Goal: Task Accomplishment & Management: Complete application form

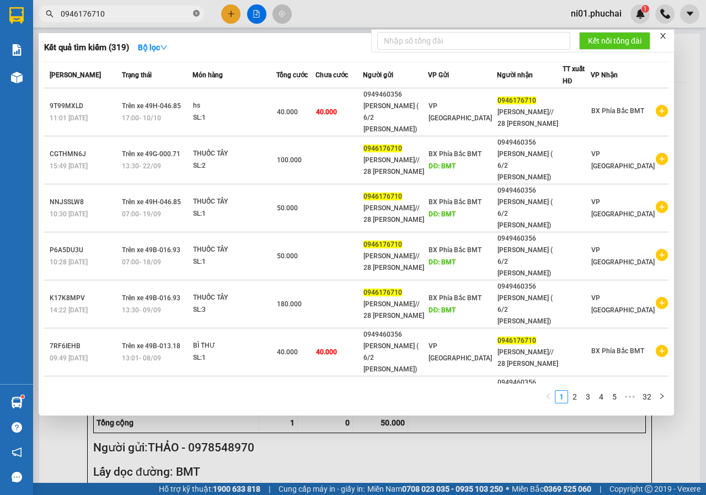
click at [197, 10] on span at bounding box center [196, 14] width 7 height 10
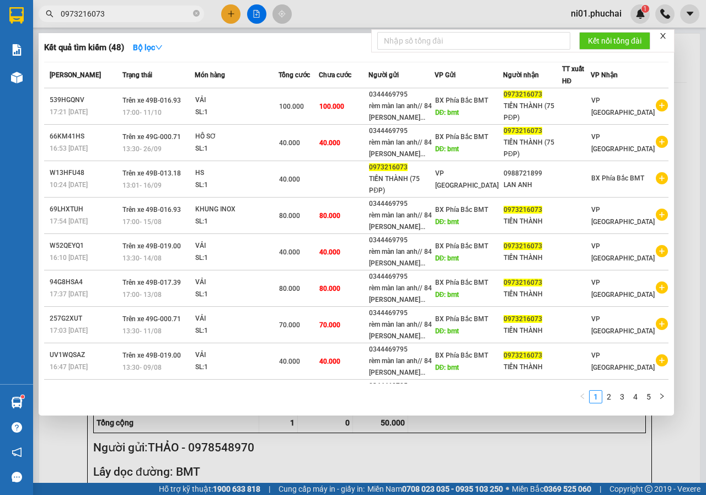
type input "0973216073"
click at [241, 13] on div at bounding box center [353, 247] width 706 height 495
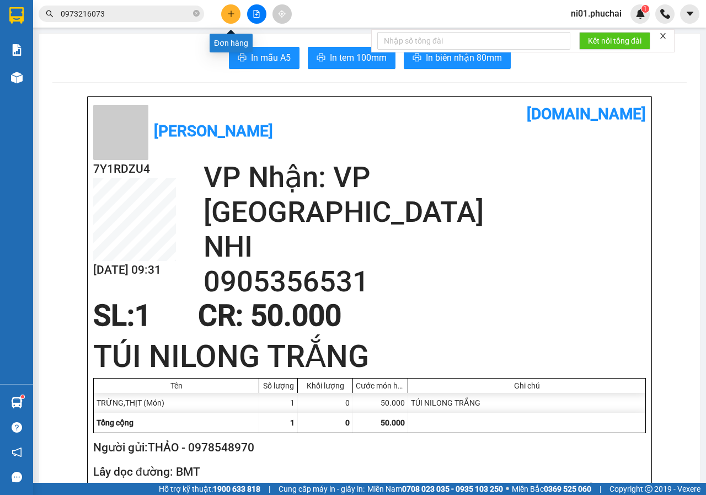
click at [234, 13] on icon "plus" at bounding box center [231, 14] width 8 height 8
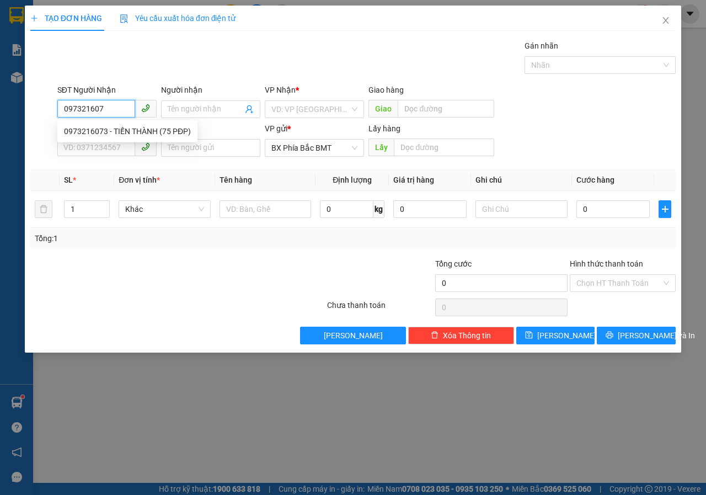
type input "0973216073"
click at [103, 134] on div "0973216073 - TIẾN THÀNH (75 PĐP)" at bounding box center [127, 131] width 127 height 12
type input "TIẾN THÀNH (75 PĐP)"
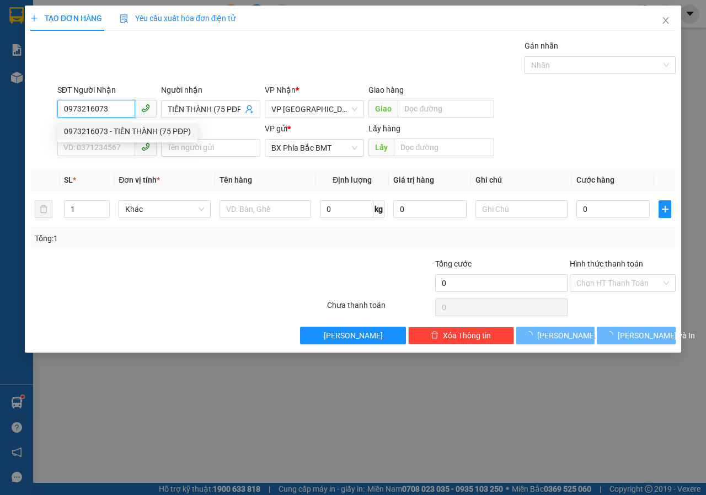
type input "100.000"
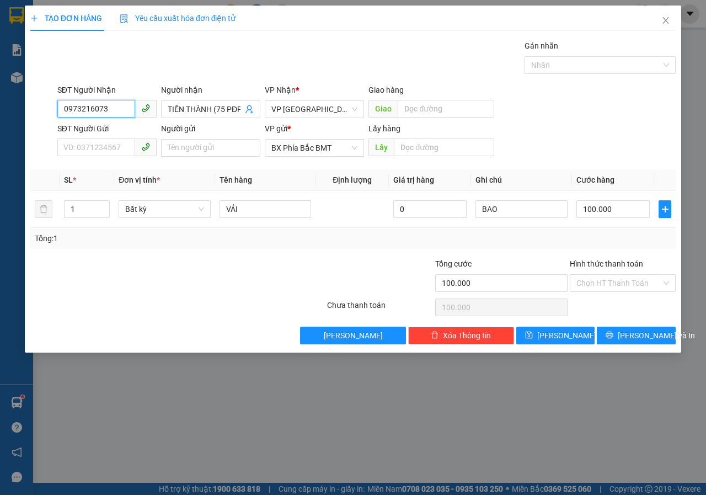
click at [104, 156] on span at bounding box center [106, 148] width 99 height 18
type input "0973216073"
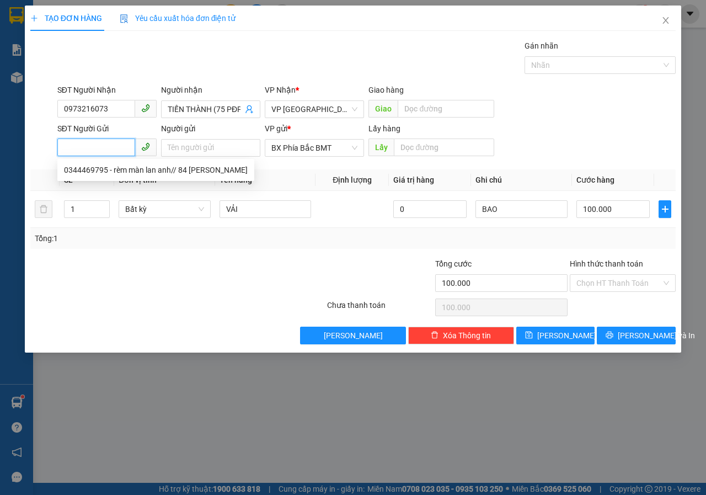
click at [104, 156] on span at bounding box center [106, 148] width 99 height 18
click at [105, 165] on div "0344469795 - rèm màn lan anh// 84 [PERSON_NAME]" at bounding box center [156, 170] width 184 height 12
type input "0344469795"
type input "rèm màn lan anh// 84 [PERSON_NAME]"
type input "bmt"
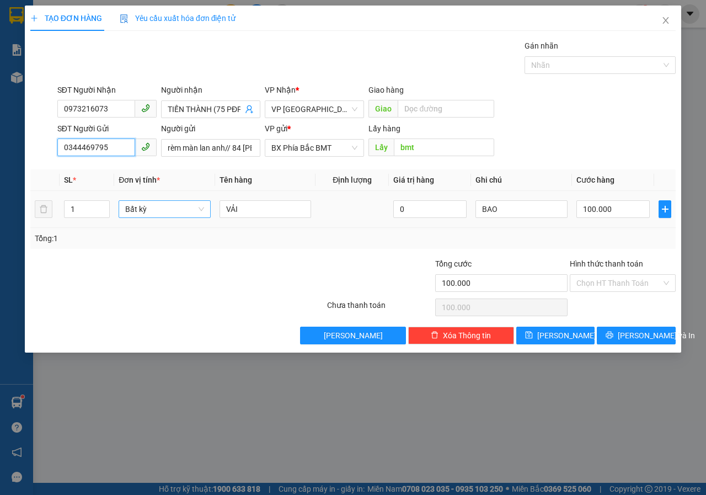
click at [200, 208] on span "Bất kỳ" at bounding box center [164, 209] width 79 height 17
type input "K"
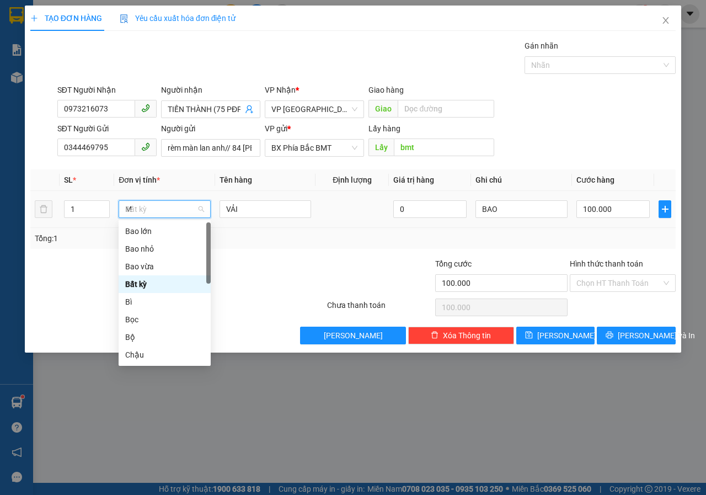
type input "MO"
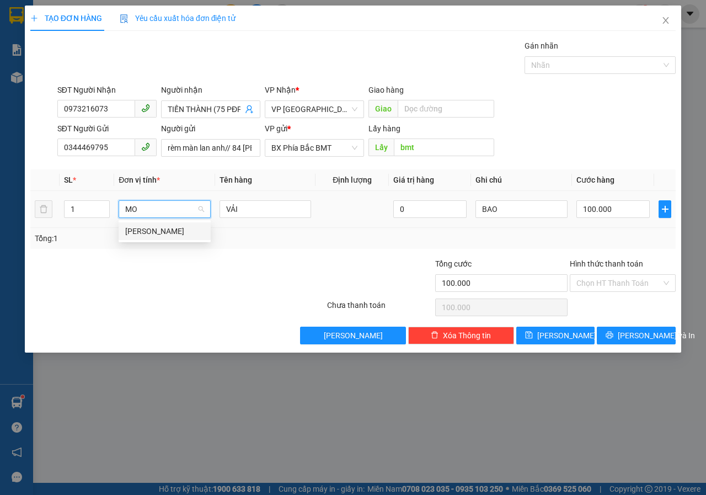
click at [173, 229] on div "[PERSON_NAME]" at bounding box center [164, 231] width 79 height 12
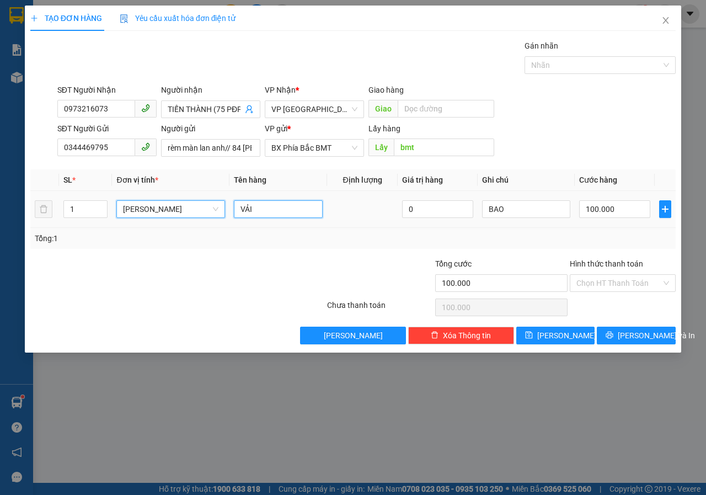
click at [245, 212] on input "VẢI" at bounding box center [278, 209] width 89 height 18
type input "0"
type input "V"
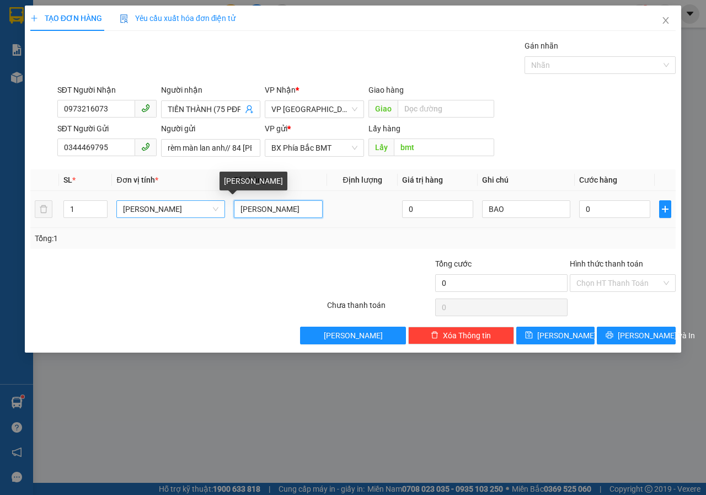
click at [265, 207] on input "[PERSON_NAME]" at bounding box center [278, 209] width 89 height 18
type input "BAO XANH DÀI"
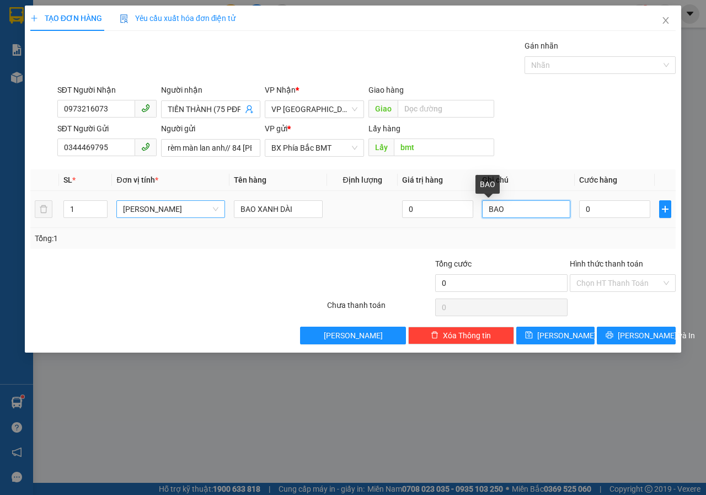
click at [526, 211] on input "BAO" at bounding box center [526, 209] width 89 height 18
drag, startPoint x: 526, startPoint y: 211, endPoint x: 459, endPoint y: 217, distance: 66.4
click at [459, 217] on tr "1 Món BAO XANH DÀI 0 BAO 0" at bounding box center [352, 209] width 645 height 37
click at [605, 205] on input "0" at bounding box center [614, 209] width 71 height 18
type input "7"
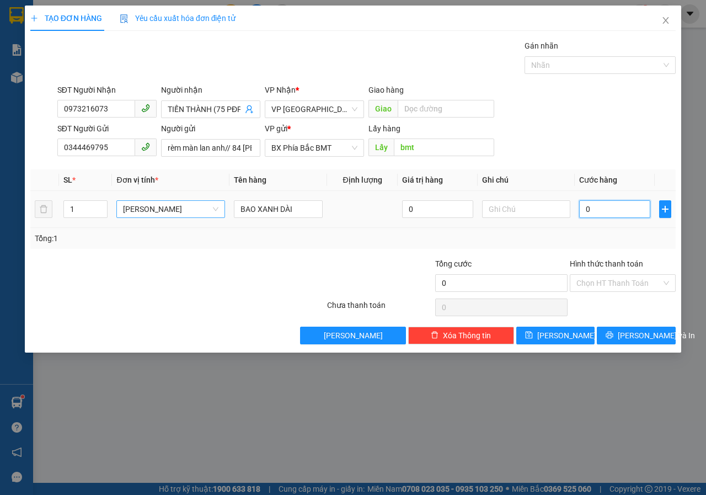
type input "7"
type input "702"
type input "70"
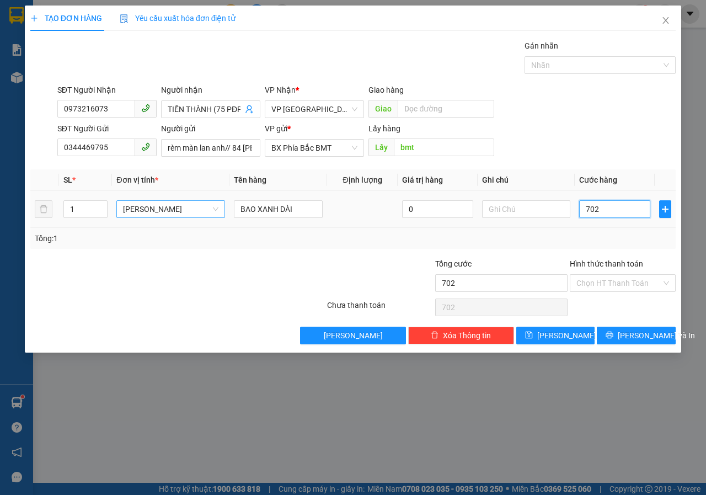
type input "70"
type input "700"
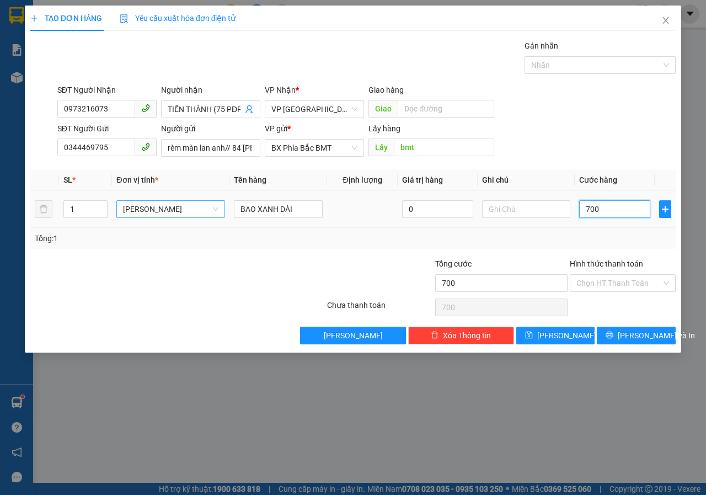
type input "7.000"
type input "70.000"
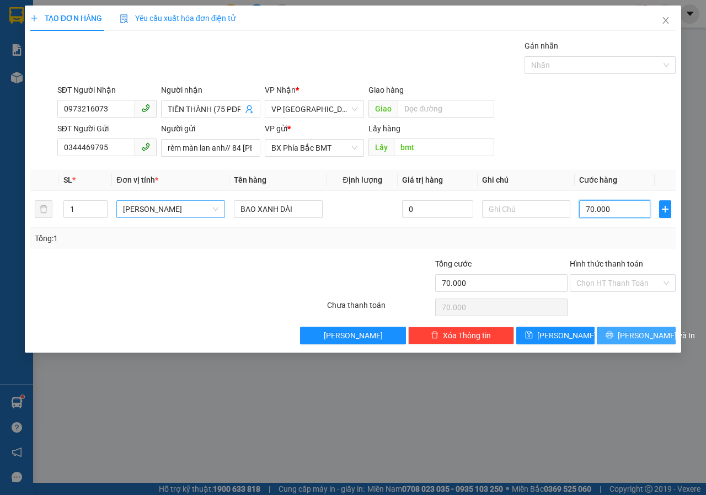
type input "70.000"
click at [609, 333] on button "[PERSON_NAME] và In" at bounding box center [636, 336] width 79 height 18
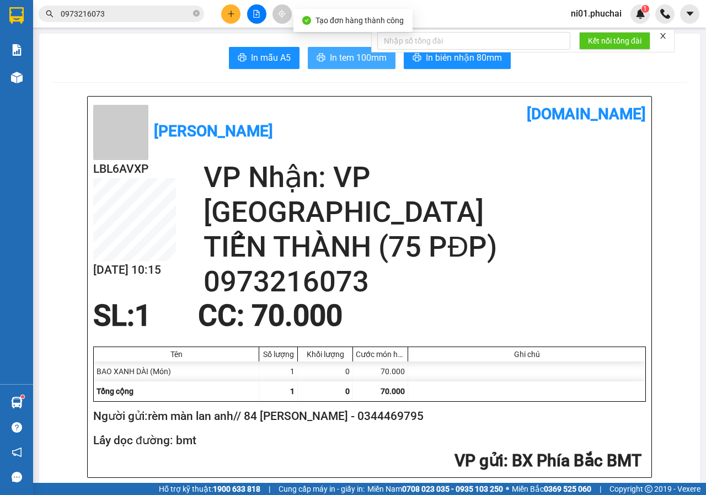
click at [344, 59] on span "In tem 100mm" at bounding box center [358, 58] width 57 height 14
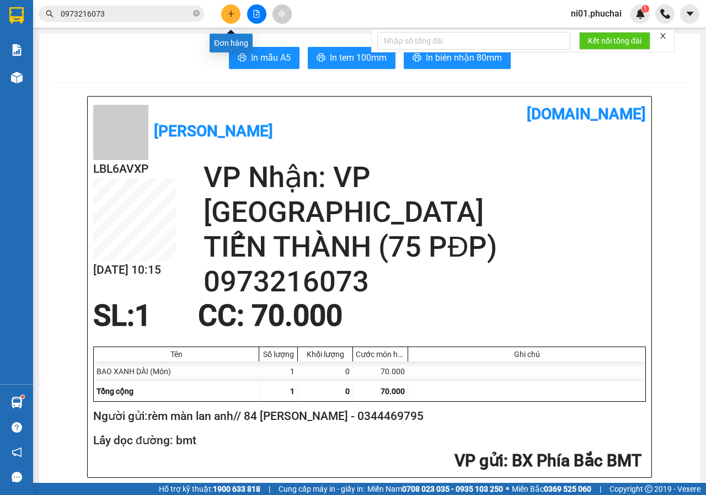
click at [222, 10] on button at bounding box center [230, 13] width 19 height 19
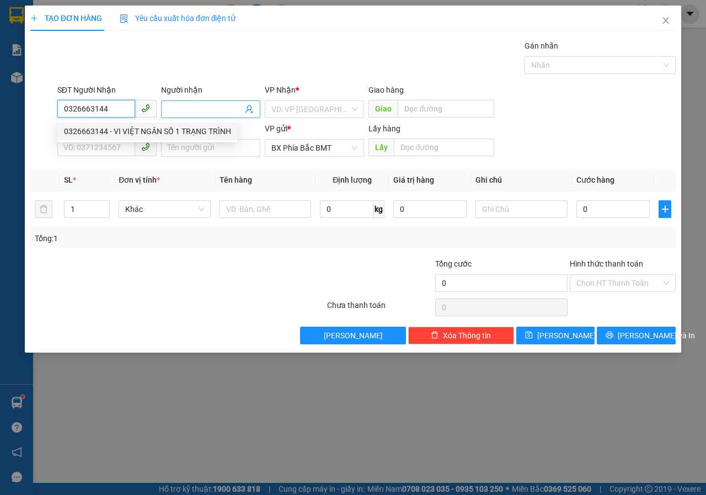
type input "0326663144"
click at [204, 116] on span at bounding box center [210, 109] width 99 height 18
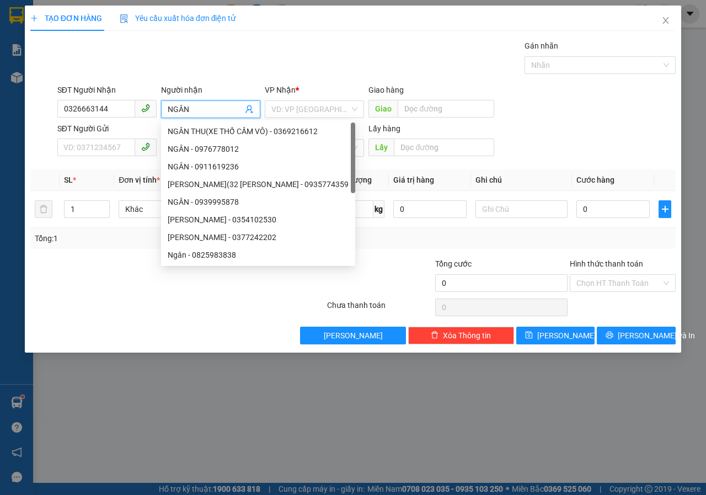
type input "NGÂN"
click at [336, 118] on div "VP Nhận * VD: VP [GEOGRAPHIC_DATA]" at bounding box center [314, 103] width 99 height 39
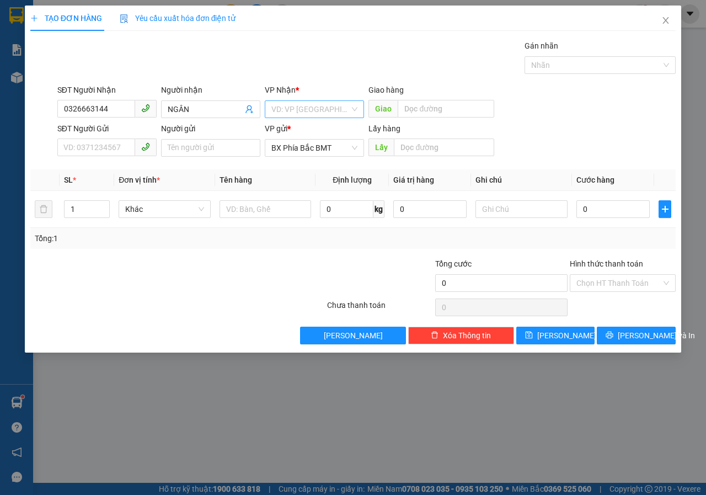
click at [329, 113] on input "search" at bounding box center [310, 109] width 78 height 17
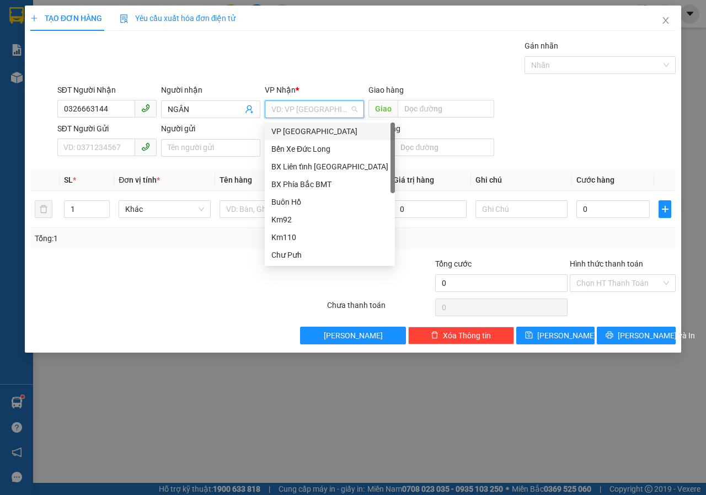
click at [314, 131] on div "VP [GEOGRAPHIC_DATA]" at bounding box center [329, 131] width 117 height 12
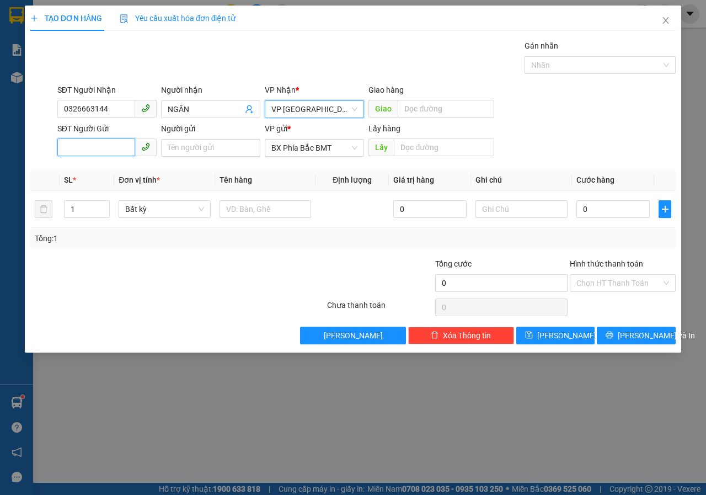
click at [93, 151] on input "SĐT Người Gửi" at bounding box center [96, 147] width 78 height 18
type input "0984294008"
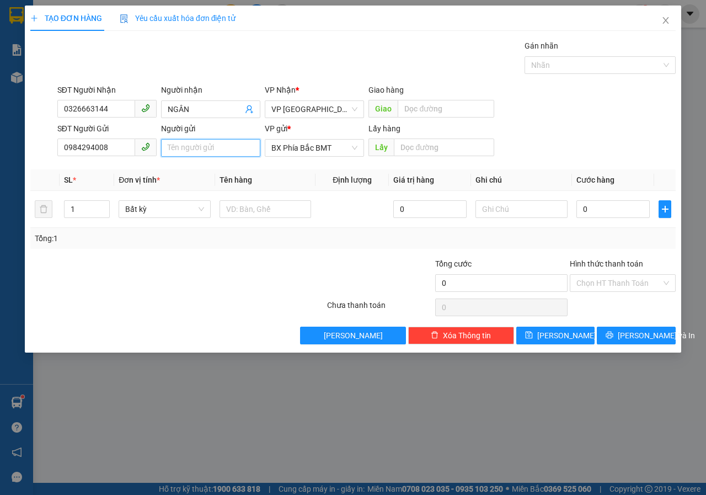
click at [173, 146] on input "Người gửi" at bounding box center [210, 148] width 99 height 18
type input "NAM// 519 [PERSON_NAME]//CCCD 030087020735"
click at [422, 153] on input "text" at bounding box center [444, 147] width 100 height 18
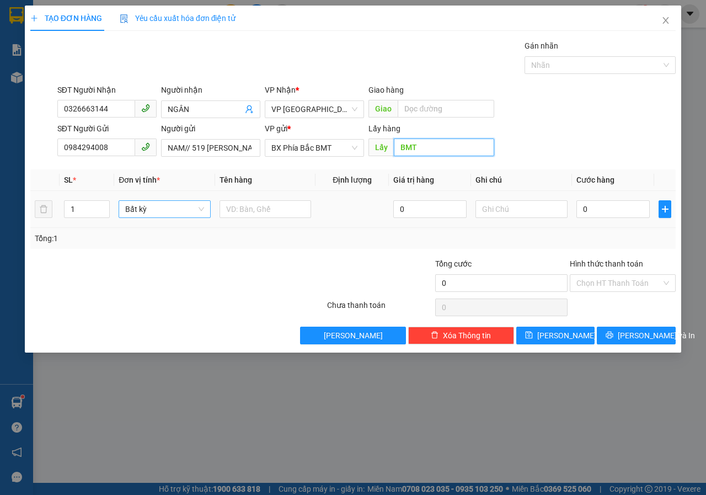
click at [199, 214] on span "Bất kỳ" at bounding box center [164, 209] width 79 height 17
type input "BMT"
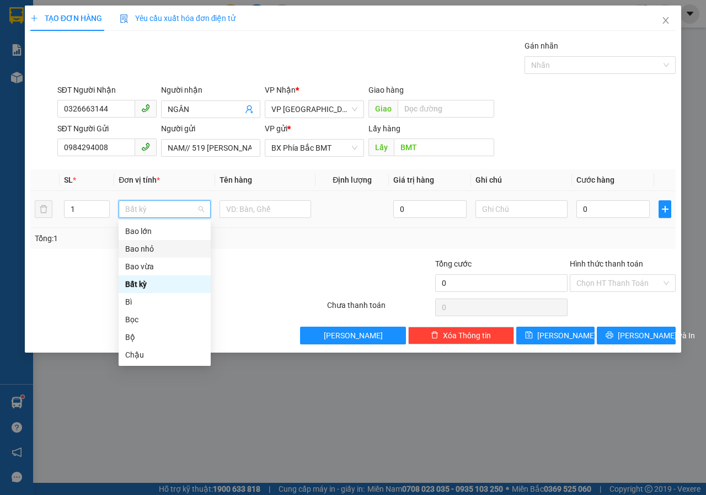
type input "K"
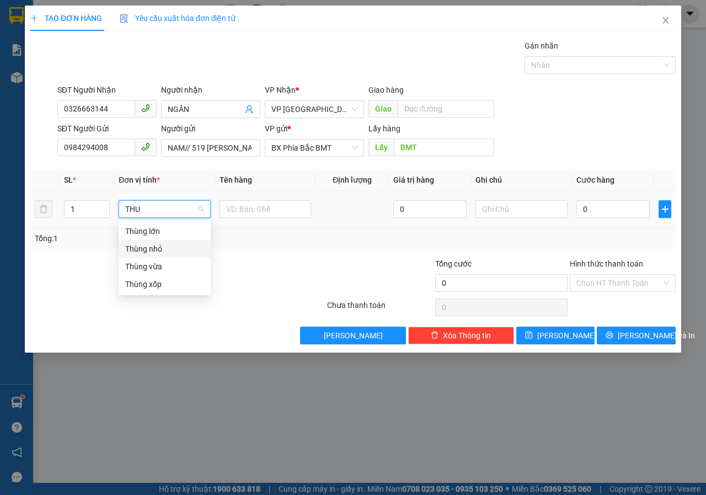
type input "THU"
click at [170, 253] on body "Kết quả tìm kiếm ( 48 ) Bộ lọc Mã ĐH Trạng thái Món hàng Tổng cước Chưa cước Ng…" at bounding box center [353, 247] width 706 height 495
click at [179, 213] on span "Bất kỳ" at bounding box center [164, 209] width 79 height 17
type input "THÙ"
click at [156, 251] on div "Thùng nhỏ" at bounding box center [164, 249] width 79 height 12
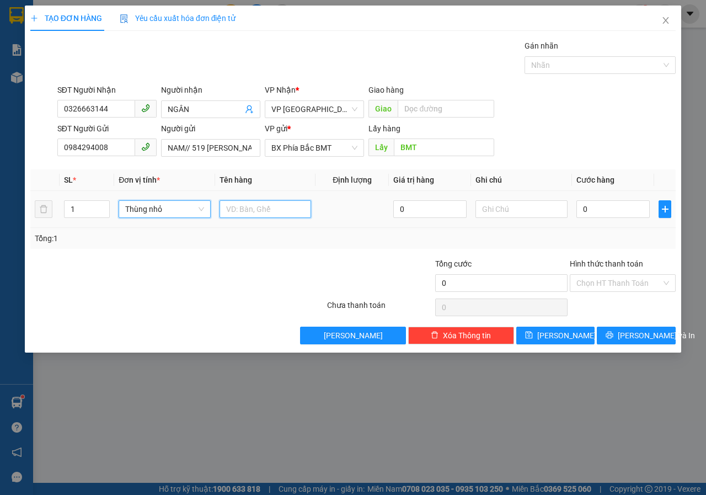
click at [279, 215] on input "text" at bounding box center [266, 209] width 92 height 18
type input "HỒ SƠ"
click at [603, 207] on input "0" at bounding box center [612, 209] width 73 height 18
click at [644, 334] on span "[PERSON_NAME] và In" at bounding box center [656, 335] width 77 height 12
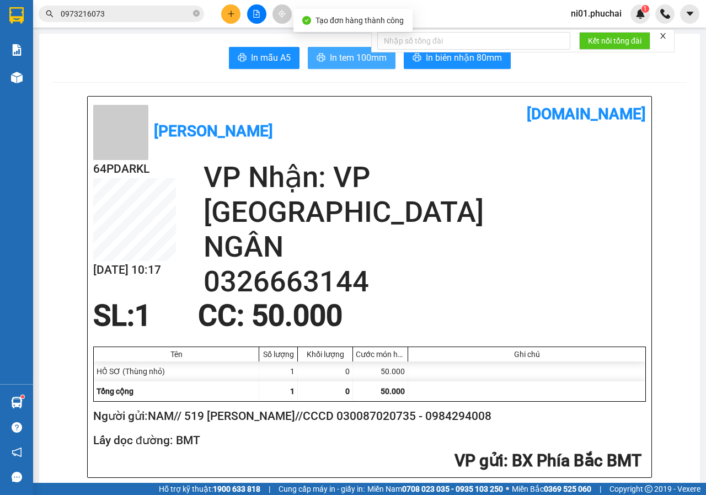
click at [344, 52] on span "In tem 100mm" at bounding box center [358, 58] width 57 height 14
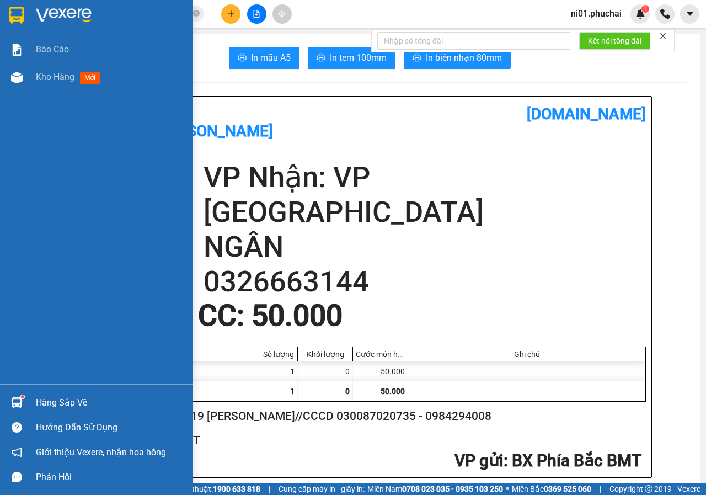
click at [11, 94] on div "Báo cáo Kho hàng mới" at bounding box center [96, 210] width 193 height 348
click at [16, 81] on img at bounding box center [17, 78] width 12 height 12
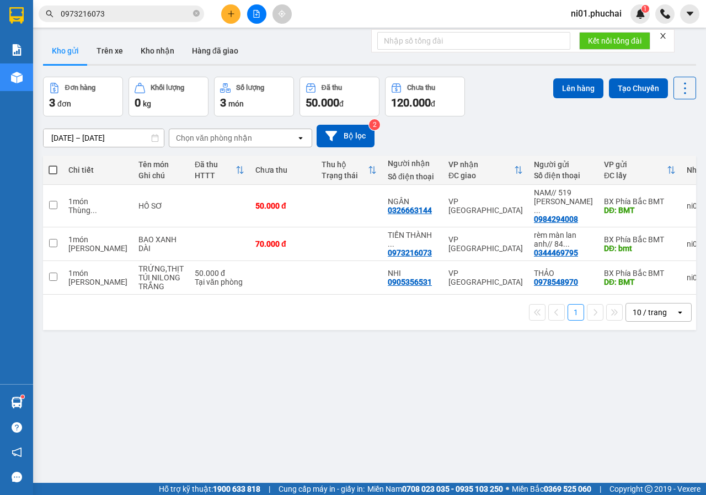
click at [228, 14] on icon "plus" at bounding box center [231, 14] width 8 height 8
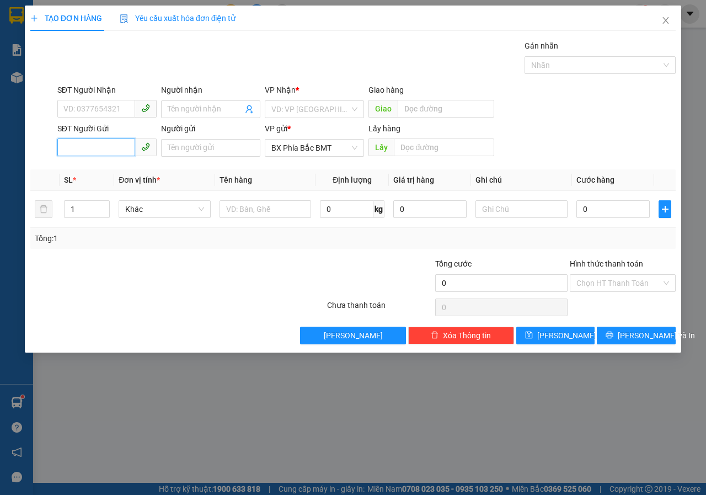
click at [101, 147] on input "SĐT Người Gửi" at bounding box center [96, 147] width 78 height 18
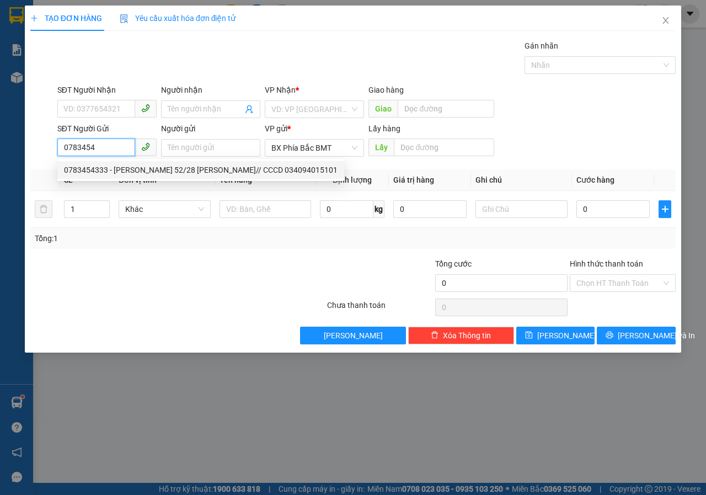
type input "0783454"
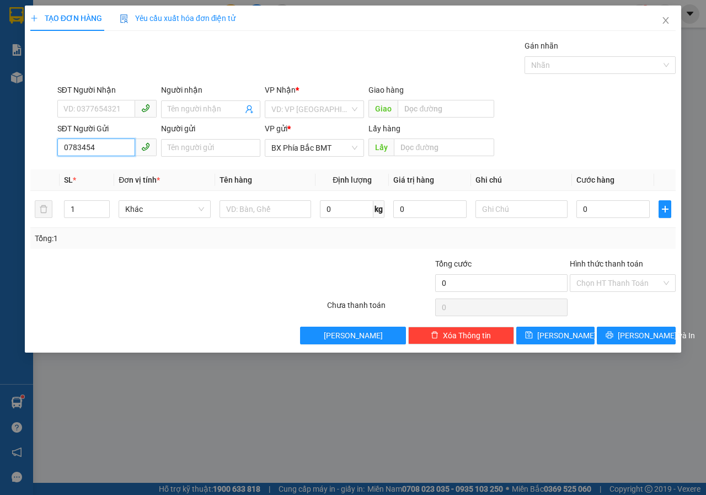
click at [106, 147] on input "0783454" at bounding box center [96, 147] width 78 height 18
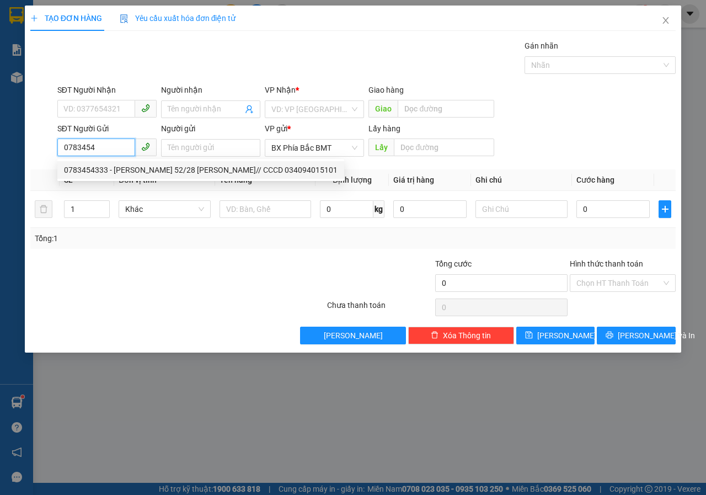
click at [160, 174] on div "0783454333 - [PERSON_NAME] 52/28 [PERSON_NAME]// CCCD 034094015101" at bounding box center [201, 170] width 274 height 12
type input "0888317389"
type input "anh chiêm"
type input "liên khương"
type input "0783454333"
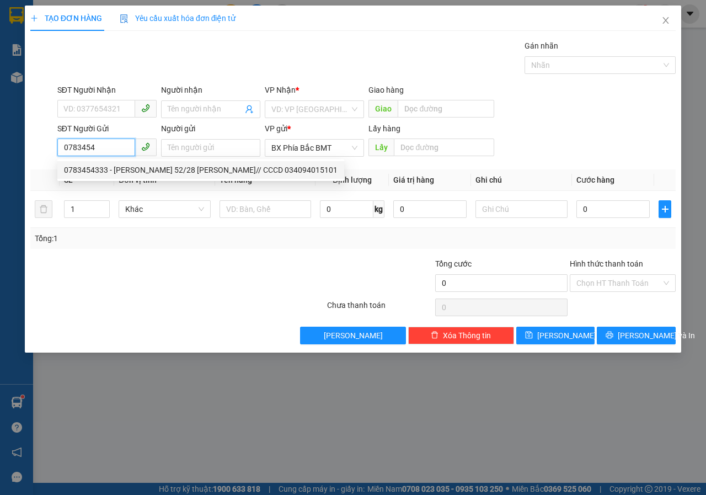
type input "[PERSON_NAME] 52/28 [PERSON_NAME]// CCCD 034094015101"
type input "bmt"
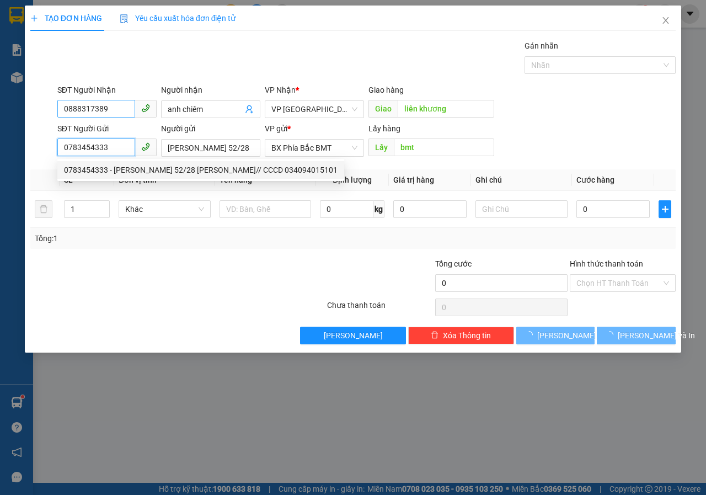
type input "100.000"
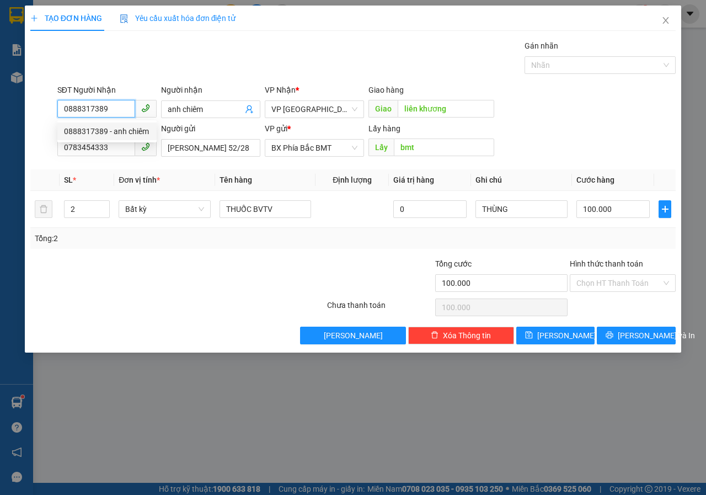
drag, startPoint x: 117, startPoint y: 111, endPoint x: 6, endPoint y: 106, distance: 111.5
click at [6, 106] on div "TẠO ĐƠN HÀNG Yêu cầu xuất hóa đơn điện tử Transit Pickup Surcharge Ids Transit …" at bounding box center [353, 247] width 706 height 495
click at [111, 147] on div "0974697928 - cường" at bounding box center [107, 149] width 86 height 12
type input "0974697928"
type input "cường"
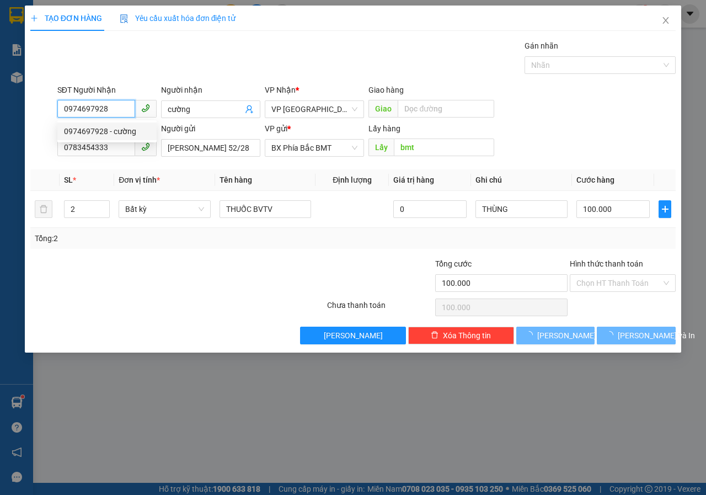
type input "50.000"
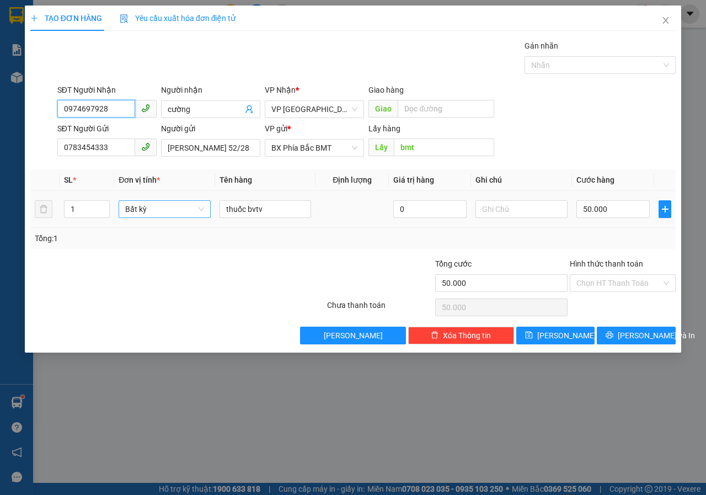
click at [197, 209] on span "Bất kỳ" at bounding box center [164, 209] width 79 height 17
type input "0974697928"
type input "THÙ"
click at [161, 267] on div "Thùng vừa" at bounding box center [164, 266] width 79 height 12
type input "0"
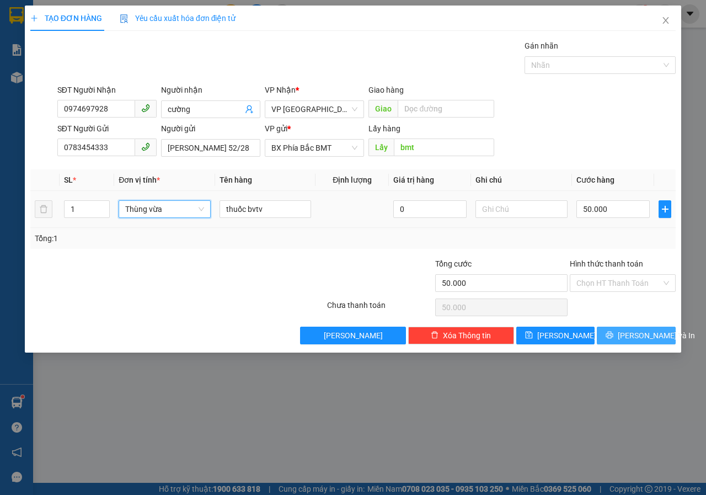
type input "0"
type input "T"
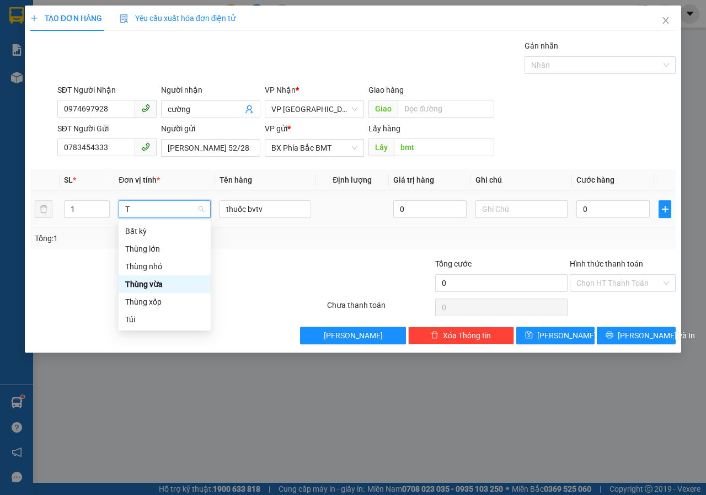
click at [153, 287] on div "Thùng vừa" at bounding box center [164, 284] width 79 height 12
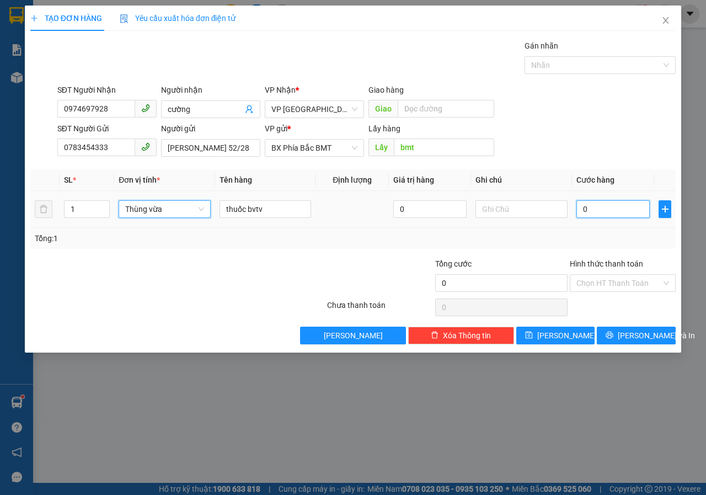
click at [603, 205] on input "0" at bounding box center [612, 209] width 73 height 18
type input "5"
type input "50"
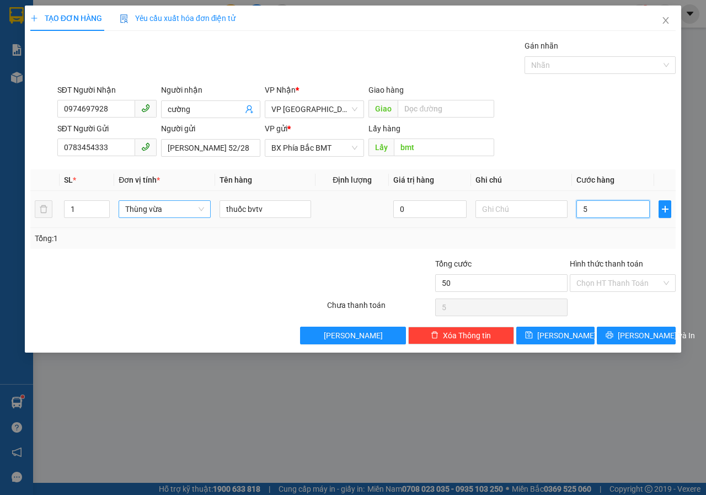
type input "50"
type input "500"
type input "5.000"
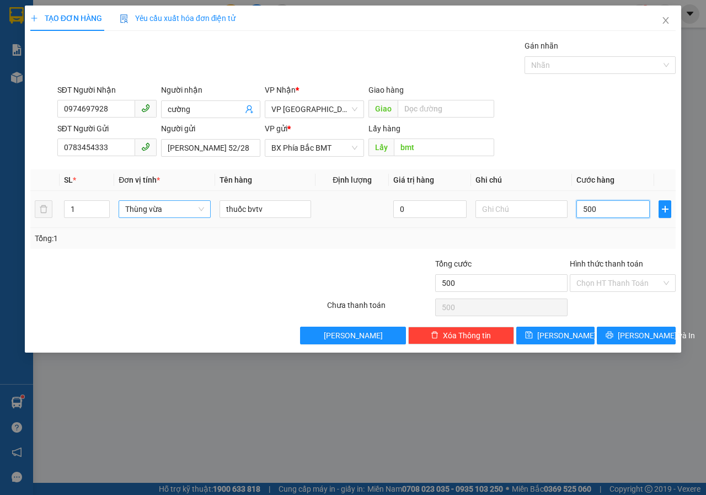
type input "5.000"
type input "50.000"
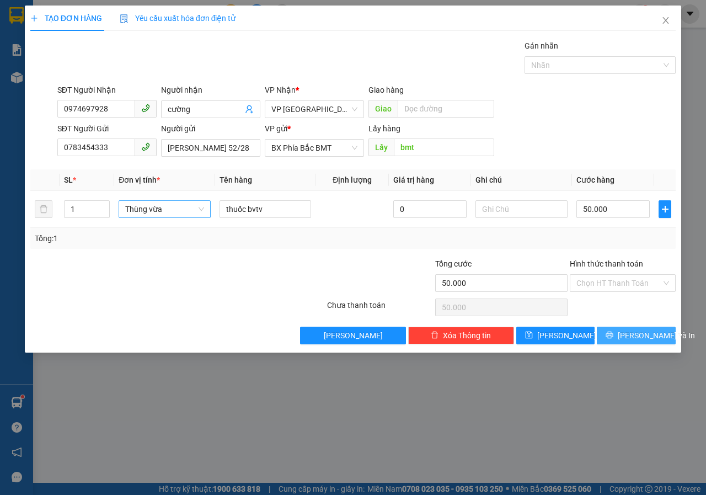
click at [631, 336] on span "[PERSON_NAME] và In" at bounding box center [656, 335] width 77 height 12
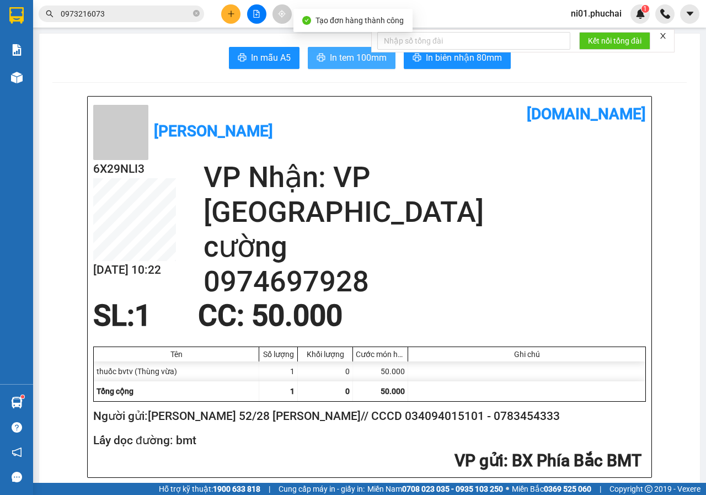
click at [336, 48] on button "In tem 100mm" at bounding box center [352, 58] width 88 height 22
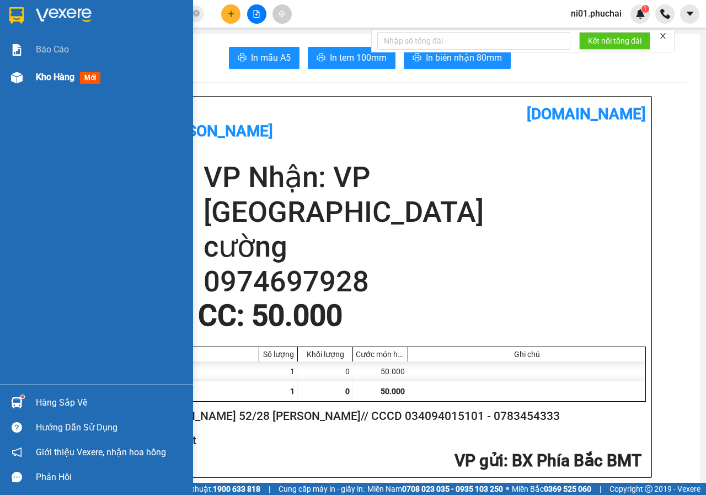
click at [15, 76] on img at bounding box center [17, 78] width 12 height 12
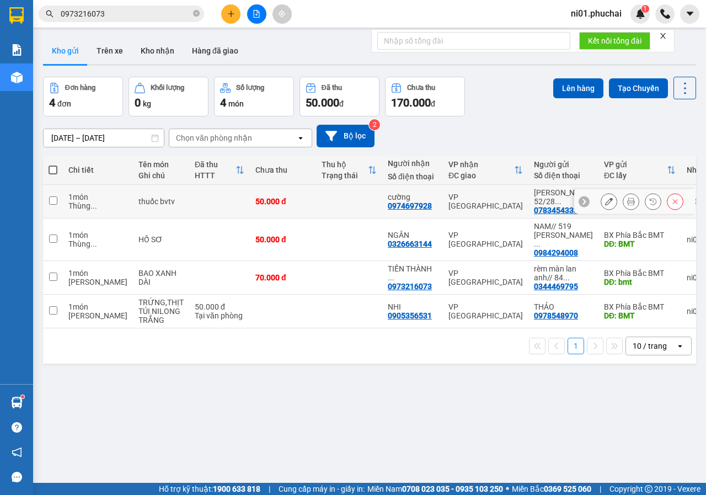
drag, startPoint x: 387, startPoint y: 206, endPoint x: 133, endPoint y: 208, distance: 253.7
click at [133, 208] on td "thuốc bvtv" at bounding box center [161, 202] width 56 height 34
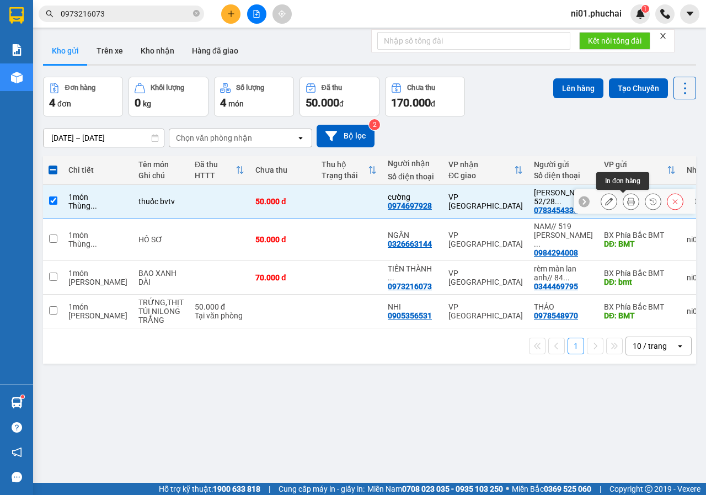
click at [605, 204] on icon at bounding box center [609, 201] width 8 height 8
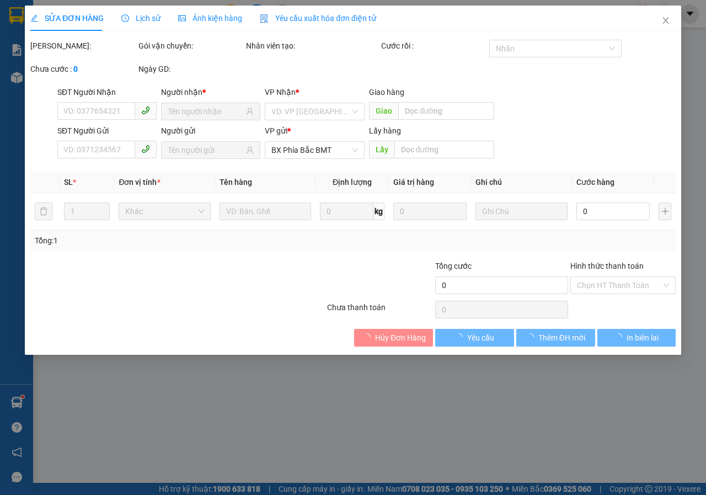
type input "0974697928"
type input "0783454333"
type input "bmt"
type input "50.000"
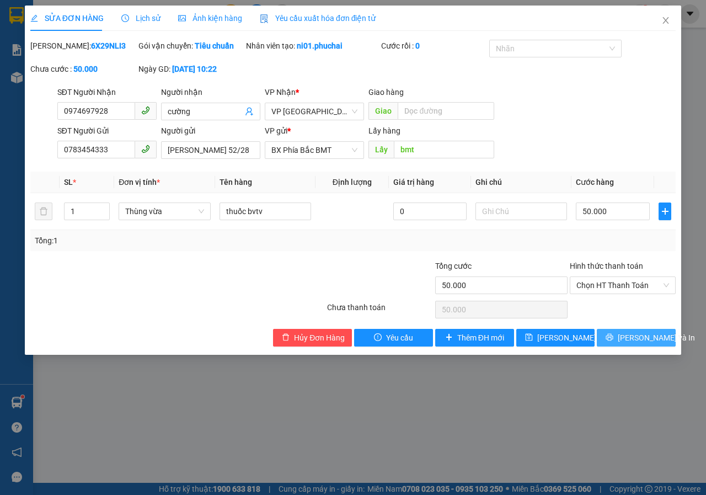
click at [665, 346] on button "[PERSON_NAME] và In" at bounding box center [636, 338] width 79 height 18
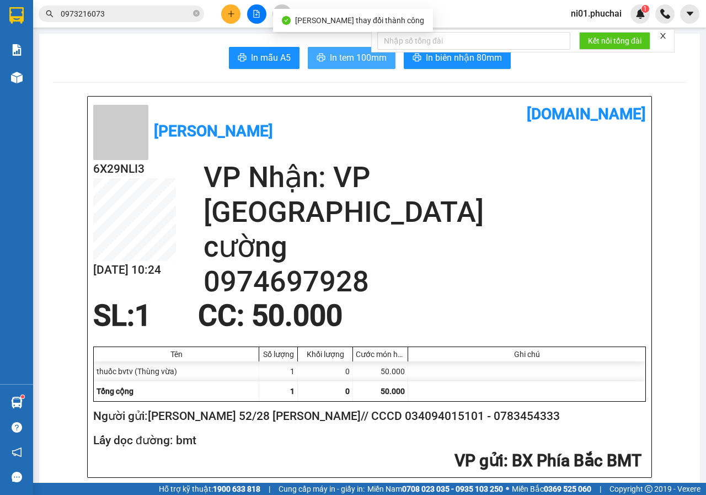
click at [357, 55] on span "In tem 100mm" at bounding box center [358, 58] width 57 height 14
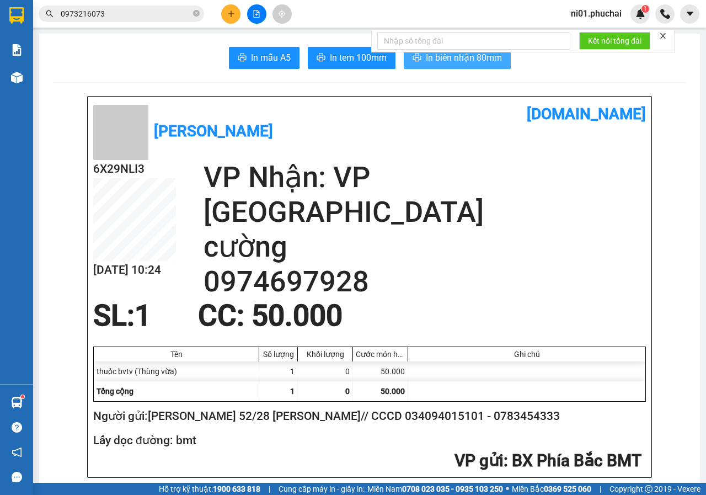
click at [455, 57] on span "In biên nhận 80mm" at bounding box center [464, 58] width 76 height 14
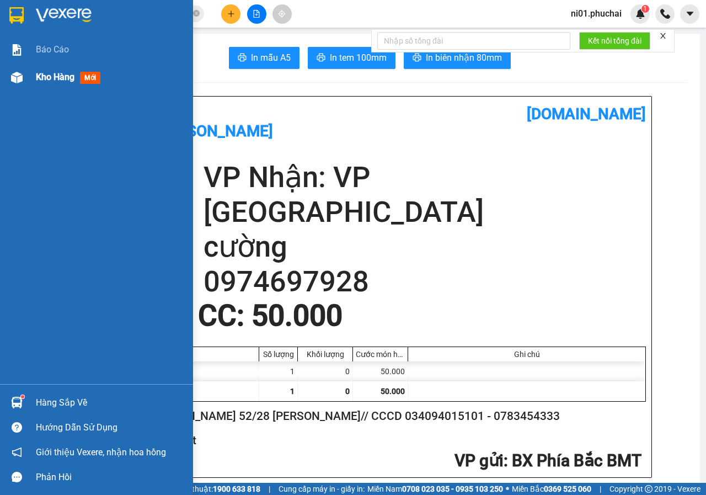
click at [15, 77] on img at bounding box center [17, 78] width 12 height 12
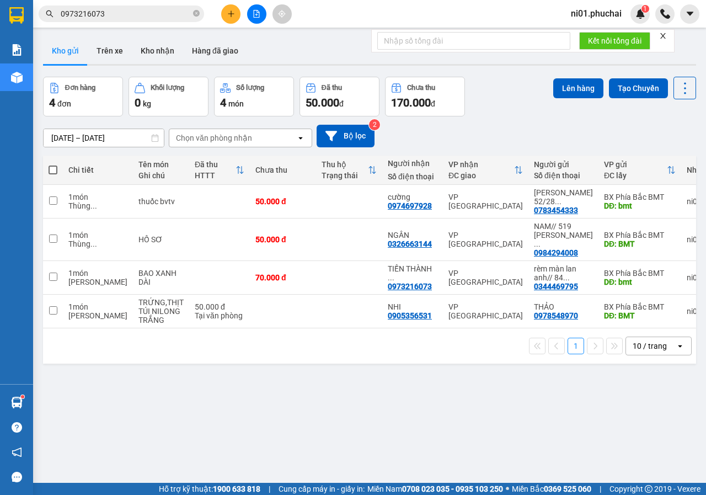
click at [231, 19] on button at bounding box center [230, 13] width 19 height 19
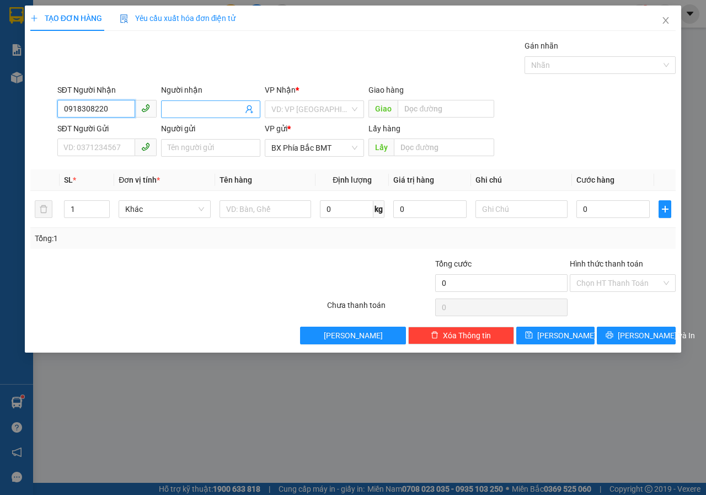
type input "0918308220"
click at [181, 106] on input "Người nhận" at bounding box center [205, 109] width 75 height 12
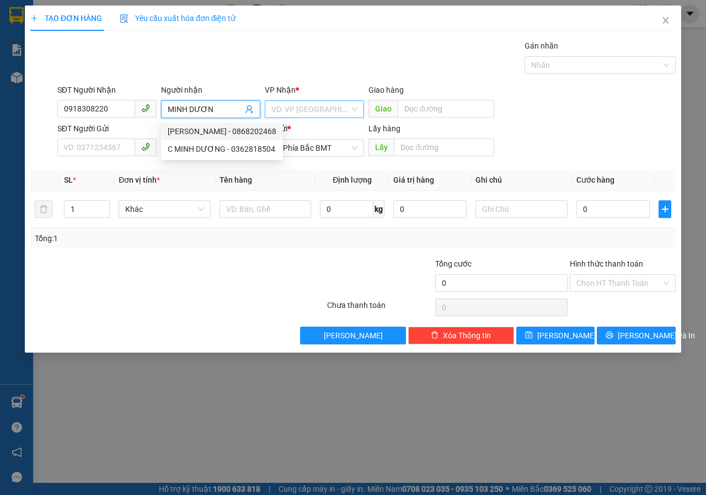
type input "MINH DƯƠN"
click at [296, 112] on input "search" at bounding box center [310, 109] width 78 height 17
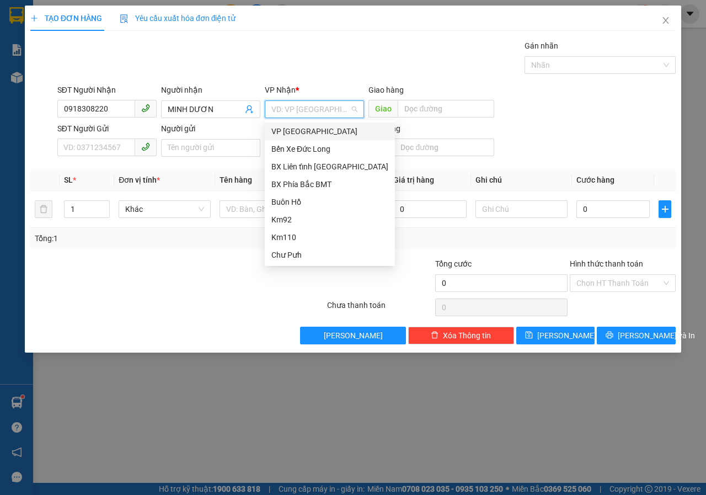
click at [292, 129] on div "VP [GEOGRAPHIC_DATA]" at bounding box center [329, 131] width 117 height 12
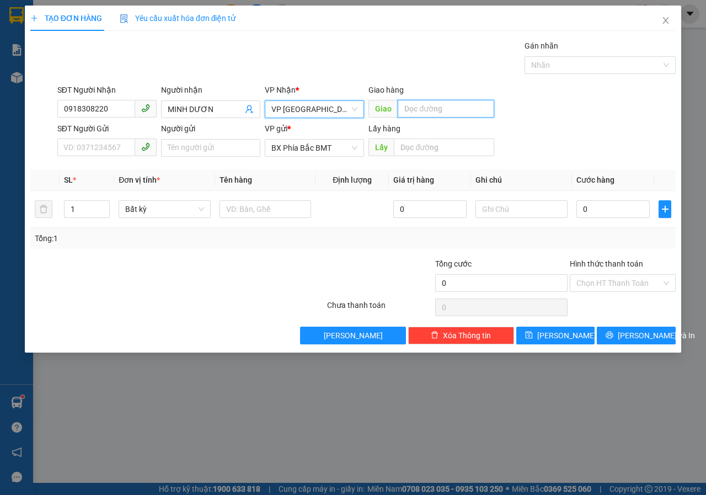
click at [426, 113] on input "text" at bounding box center [446, 109] width 96 height 18
type input "[PERSON_NAME]"
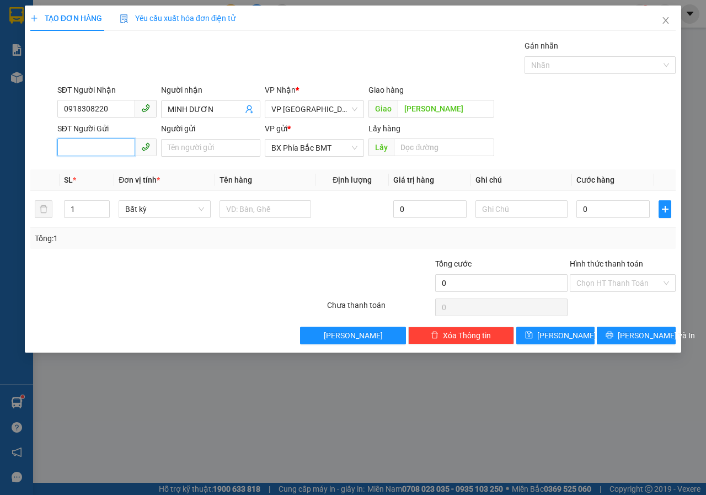
click at [78, 147] on input "SĐT Người Gửi" at bounding box center [96, 147] width 78 height 18
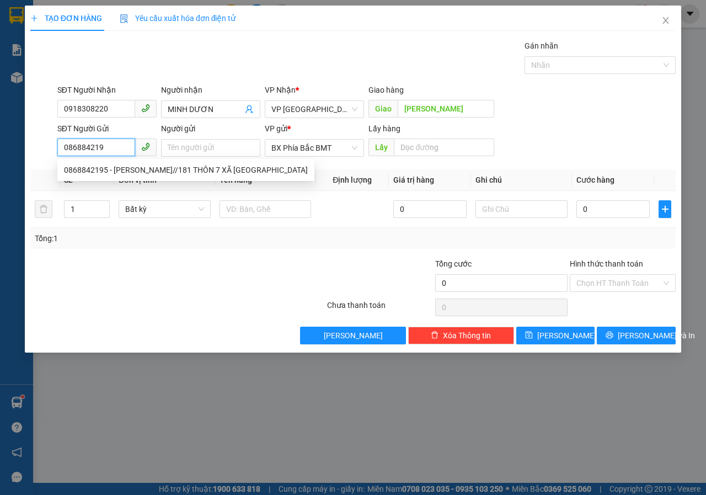
type input "0868842195"
click at [126, 164] on div "0868842195 - [PERSON_NAME]//181 THÔN 7 XÃ [GEOGRAPHIC_DATA]" at bounding box center [186, 170] width 244 height 12
type input "[PERSON_NAME]//181 THÔN 7 XÃ [GEOGRAPHIC_DATA]"
type input "bmt"
type input "100.000"
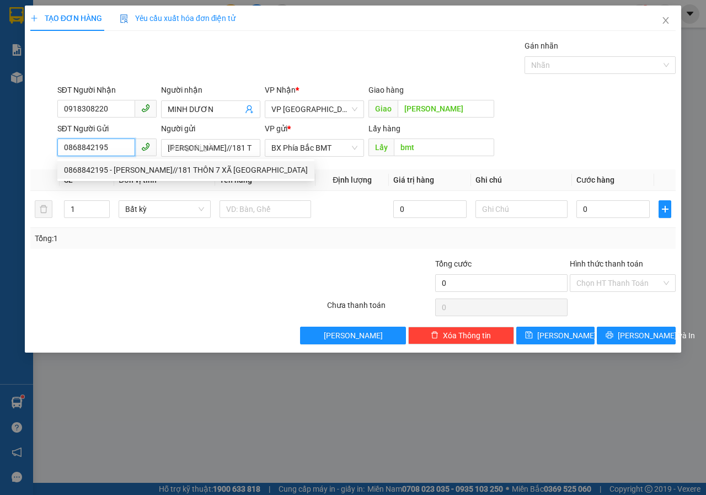
type input "100.000"
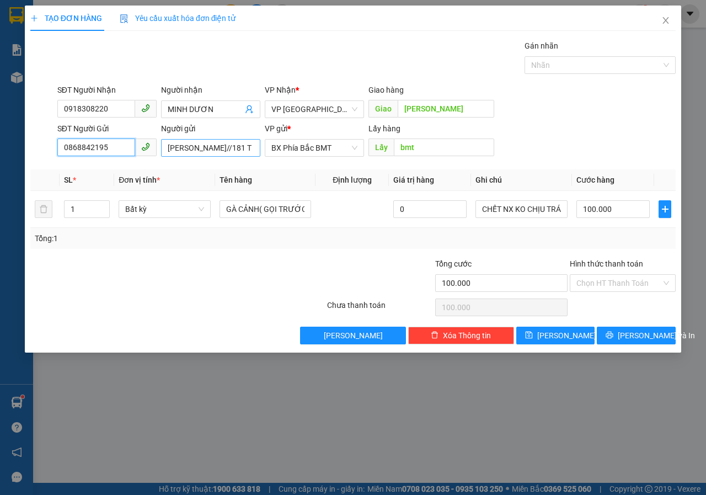
type input "0868842195"
click at [215, 148] on input "[PERSON_NAME]//181 THÔN 7 XÃ [GEOGRAPHIC_DATA]" at bounding box center [210, 148] width 99 height 18
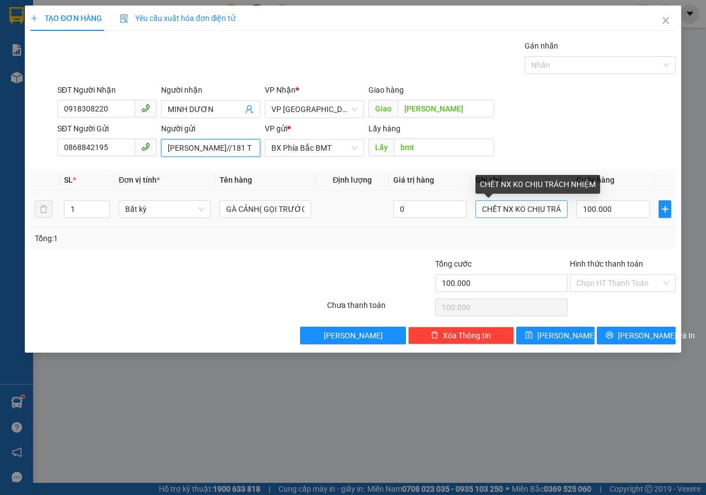
type input "[PERSON_NAME]//181 THÔN 7 XÃ [GEOGRAPHIC_DATA]// CCCD 066095014501"
click at [535, 213] on input "CHẾT NX KO CHỊU TRÁCH NHIỆM" at bounding box center [521, 209] width 92 height 18
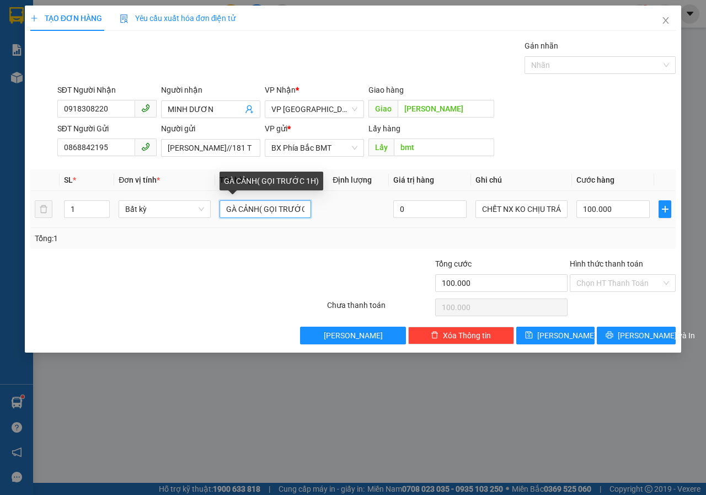
click at [263, 210] on input "GÀ CẢNH( GỌI TRƯỚC 1H)" at bounding box center [266, 209] width 92 height 18
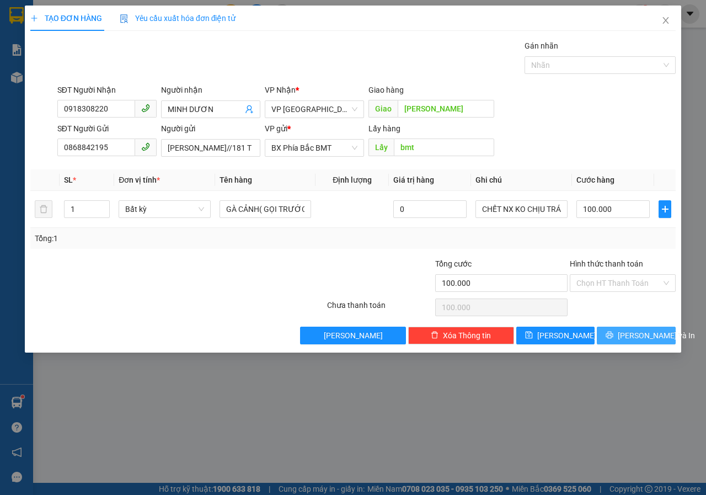
click at [613, 333] on icon "printer" at bounding box center [610, 335] width 8 height 8
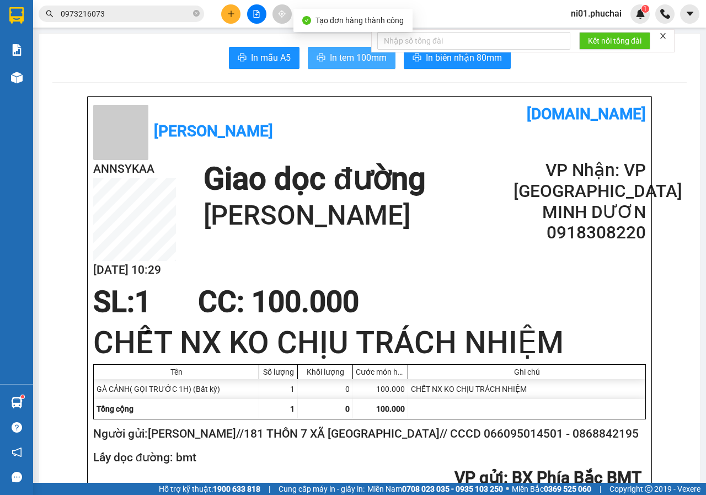
click at [338, 56] on span "In tem 100mm" at bounding box center [358, 58] width 57 height 14
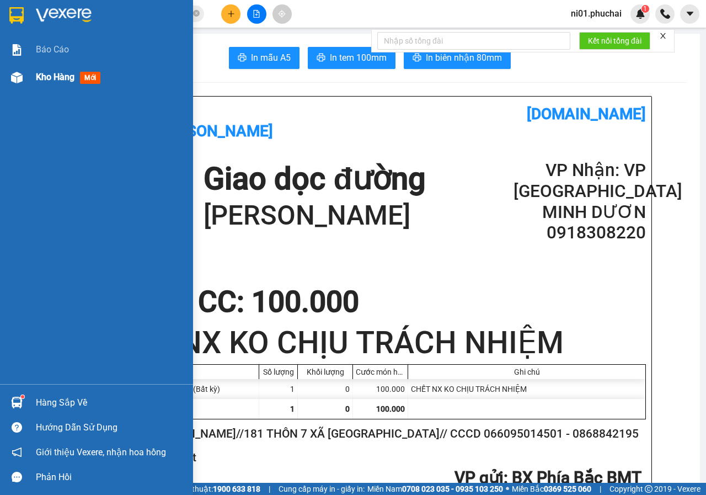
click at [18, 81] on img at bounding box center [17, 78] width 12 height 12
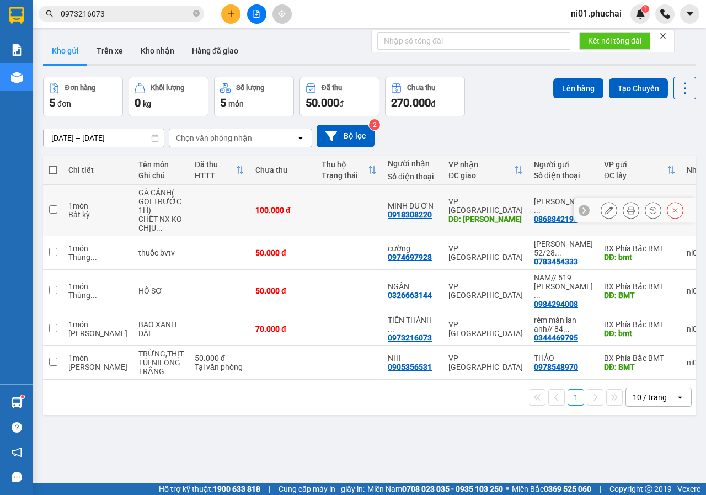
drag, startPoint x: 520, startPoint y: 216, endPoint x: 468, endPoint y: 434, distance: 224.5
click at [468, 434] on div "ver 1.8.146 Kho gửi Trên xe Kho nhận Hàng đã giao Đơn hàng 5 đơn Khối lượng 0 k…" at bounding box center [370, 280] width 662 height 495
click at [534, 217] on div "0868842195" at bounding box center [556, 219] width 44 height 9
drag, startPoint x: 527, startPoint y: 217, endPoint x: 494, endPoint y: 430, distance: 215.4
click at [494, 430] on div "ver 1.8.146 Kho gửi Trên xe Kho nhận Hàng đã giao Đơn hàng 5 đơn Khối lượng 0 k…" at bounding box center [370, 280] width 662 height 495
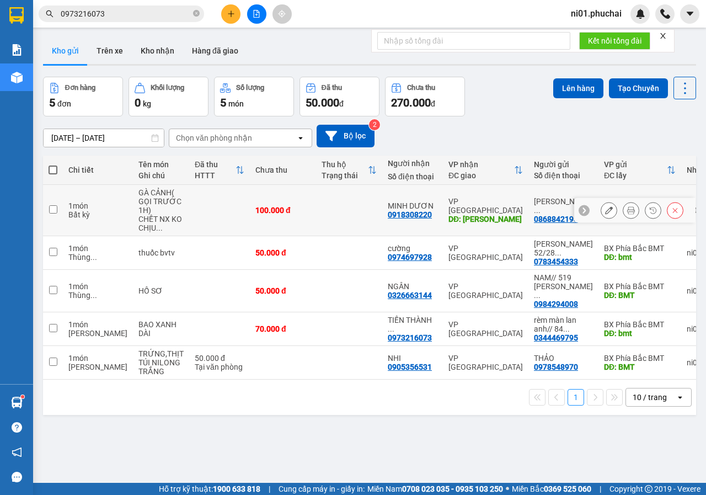
click at [605, 210] on icon at bounding box center [609, 210] width 8 height 8
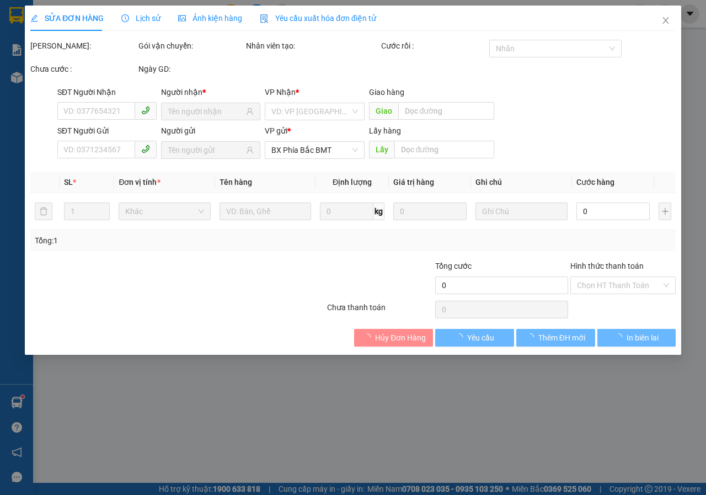
type input "0918308220"
type input "[PERSON_NAME]"
type input "0868842195"
type input "bmt"
type input "100.000"
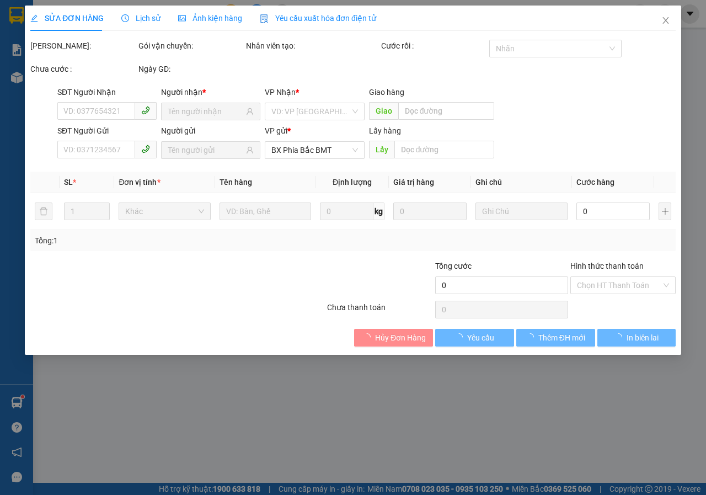
type input "100.000"
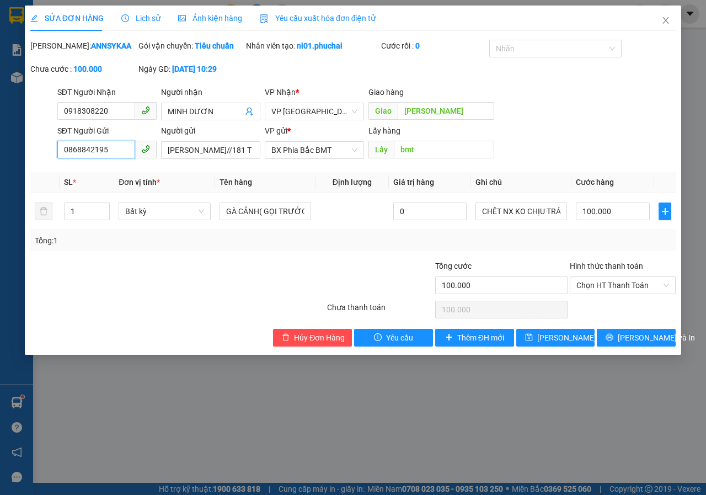
drag, startPoint x: 114, startPoint y: 161, endPoint x: 20, endPoint y: 160, distance: 93.2
click at [20, 160] on div "SỬA ĐƠN HÀNG Lịch sử Ảnh kiện hàng Yêu cầu xuất hóa đơn điện tử Total Paid Fee …" at bounding box center [353, 247] width 706 height 495
click at [232, 159] on input "[PERSON_NAME]//181 THÔN 7 XÃ [GEOGRAPHIC_DATA]// CCCD 066095014501" at bounding box center [210, 150] width 99 height 18
drag, startPoint x: 163, startPoint y: 159, endPoint x: 242, endPoint y: 163, distance: 78.4
click at [242, 159] on input "[PERSON_NAME]//181 THÔN 7 XÃ [GEOGRAPHIC_DATA]// CCCD 066095014501" at bounding box center [210, 150] width 99 height 18
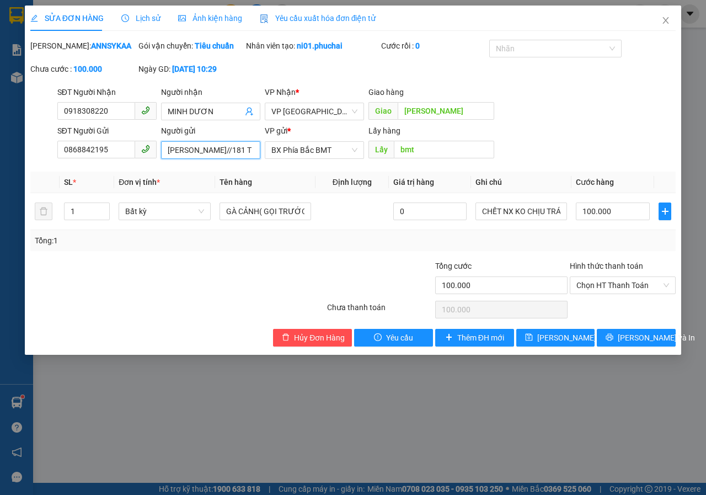
click at [232, 158] on input "[PERSON_NAME]//181 THÔN 7 XÃ [GEOGRAPHIC_DATA]// CCCD 066095014501" at bounding box center [210, 150] width 99 height 18
drag, startPoint x: 204, startPoint y: 163, endPoint x: 250, endPoint y: 163, distance: 46.3
click at [250, 159] on input "[PERSON_NAME]//181 THÔN 7 XÃ [GEOGRAPHIC_DATA]// CCCD 066095014501" at bounding box center [210, 150] width 99 height 18
click at [208, 159] on input "[PERSON_NAME]//181 THÔN 7 XÃ [GEOGRAPHIC_DATA]// CCCD 066095014501" at bounding box center [210, 150] width 99 height 18
drag, startPoint x: 202, startPoint y: 162, endPoint x: 261, endPoint y: 164, distance: 59.6
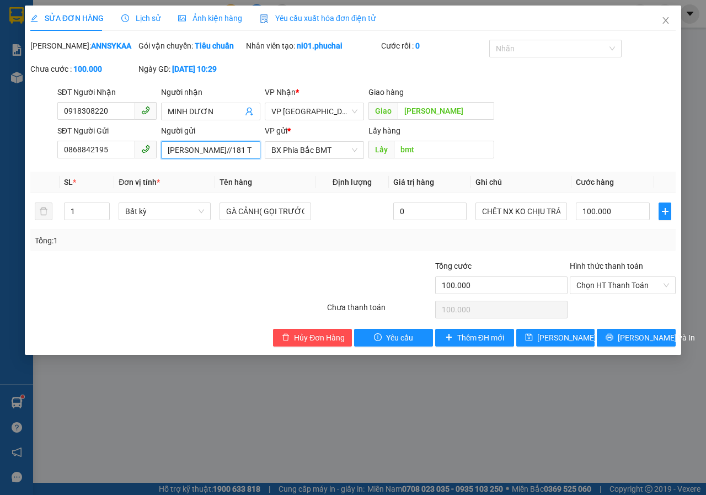
click at [261, 163] on div "Người gửi [PERSON_NAME]//181 THÔN 7 XÃ [GEOGRAPHIC_DATA]// CCCD 066095014501 [G…" at bounding box center [211, 144] width 104 height 39
click at [673, 16] on span "Close" at bounding box center [665, 21] width 31 height 31
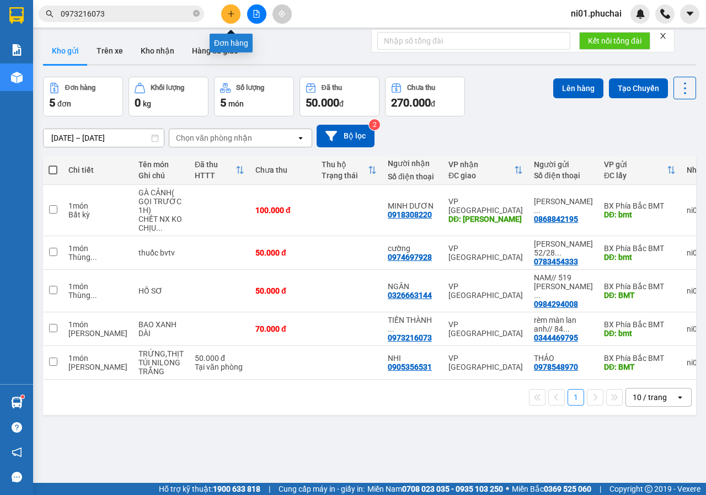
click at [232, 20] on button at bounding box center [230, 13] width 19 height 19
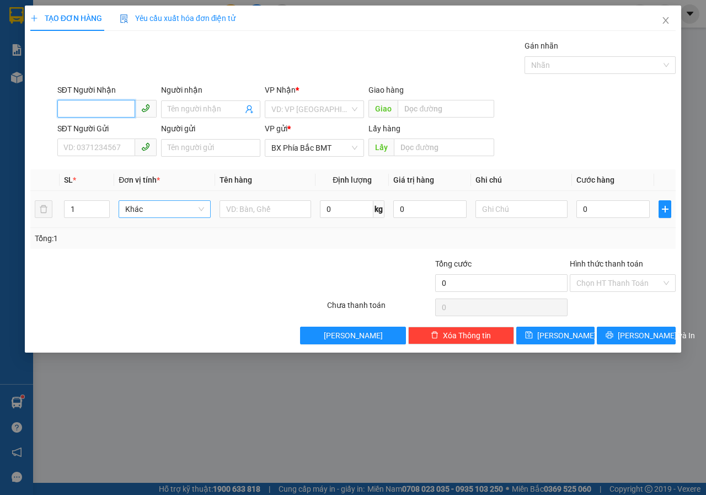
click at [204, 208] on span "Khác" at bounding box center [164, 209] width 79 height 17
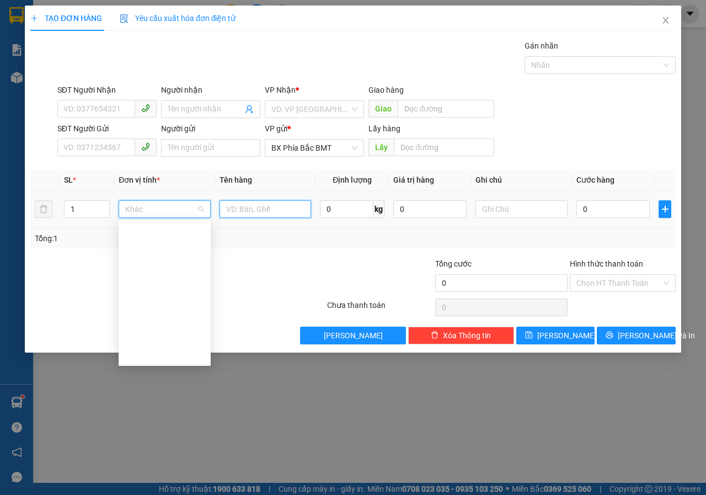
click at [263, 205] on input "text" at bounding box center [266, 209] width 92 height 18
type input "D"
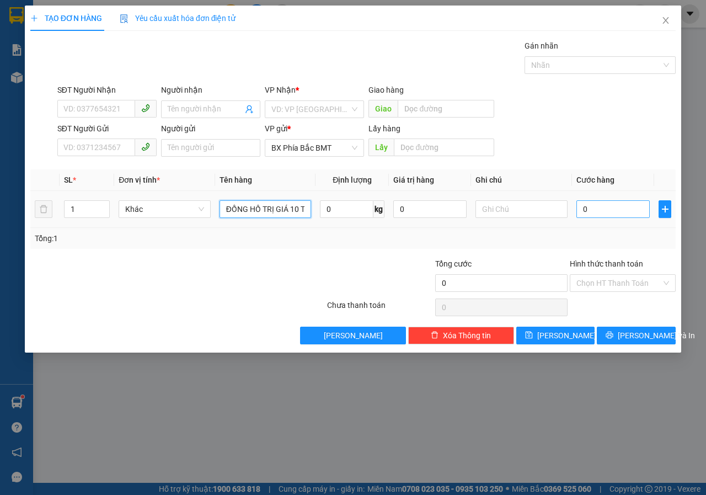
type input "ĐỒNG HỒ TRỊ GIÁ 10 TRIỆU ĐỒNG"
click at [607, 212] on input "0" at bounding box center [612, 209] width 73 height 18
type input "1"
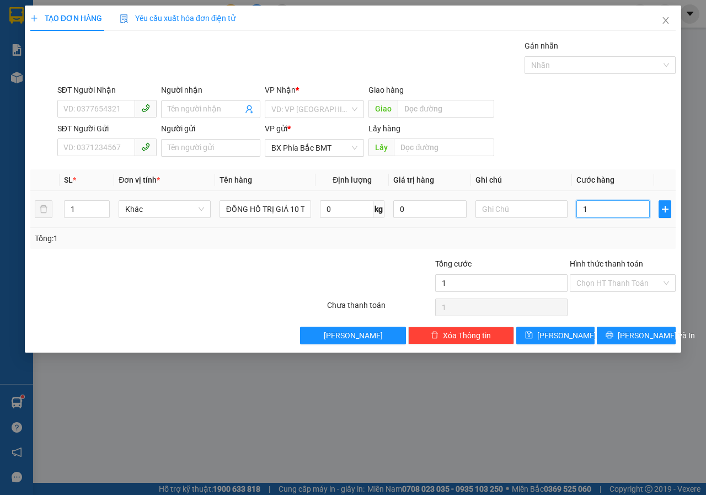
type input "10"
type input "100"
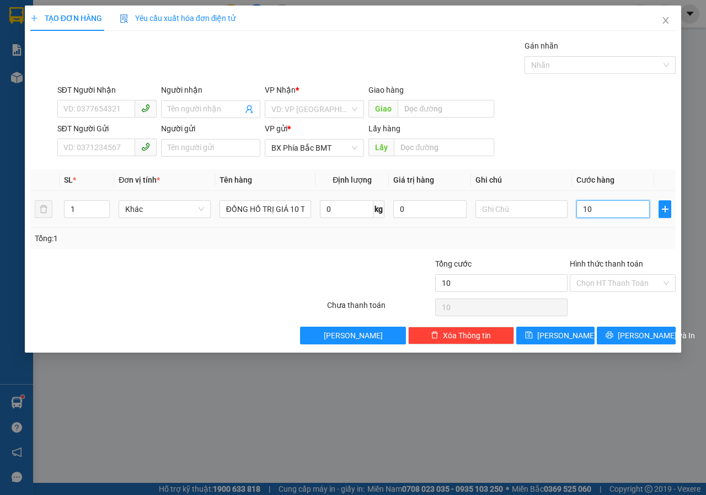
type input "100"
type input "1.000"
type input "10.000"
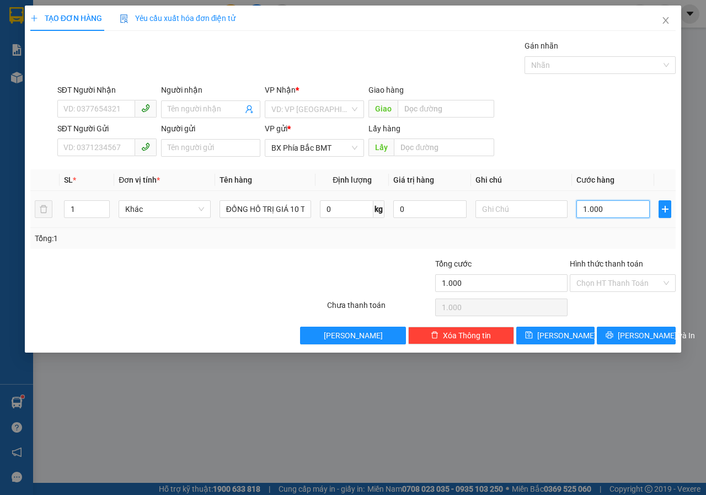
type input "10.000"
type input "100.000"
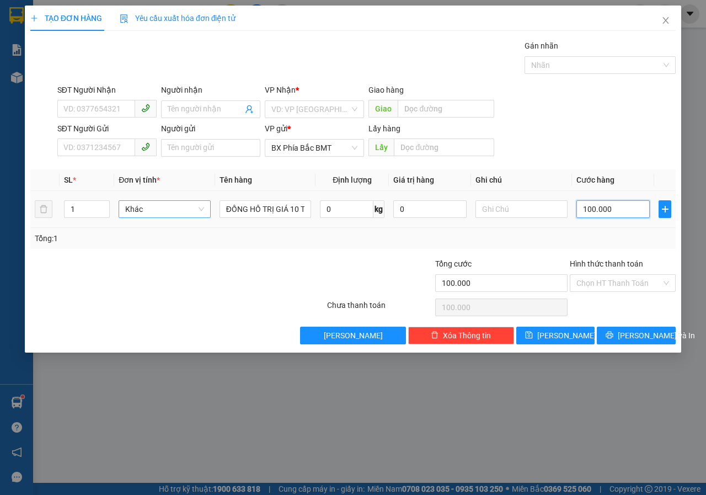
click at [204, 210] on span "Khác" at bounding box center [164, 209] width 79 height 17
type input "100.000"
click at [173, 490] on div "Thùng nhỏ" at bounding box center [164, 496] width 79 height 12
click at [476, 210] on input "text" at bounding box center [521, 209] width 92 height 18
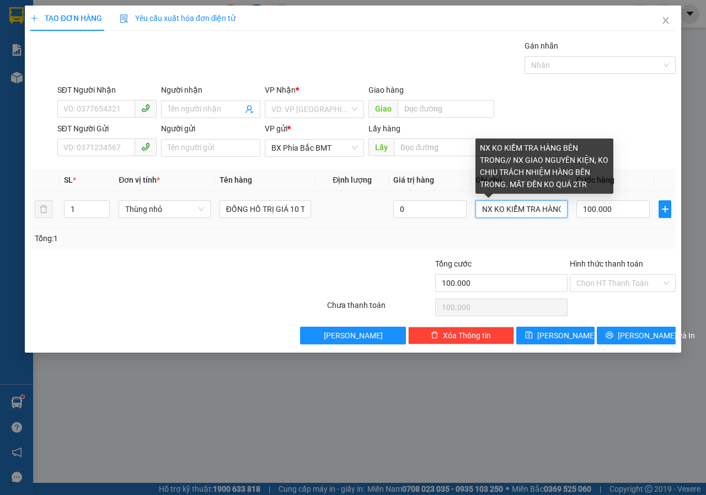
type input "NX KO KIỂM TRA HÀNG BÊN TRONG// NX GIAO NGUYÊN KIỆN, KO CHỊU TRÁCH NHIỆM HÀNG B…"
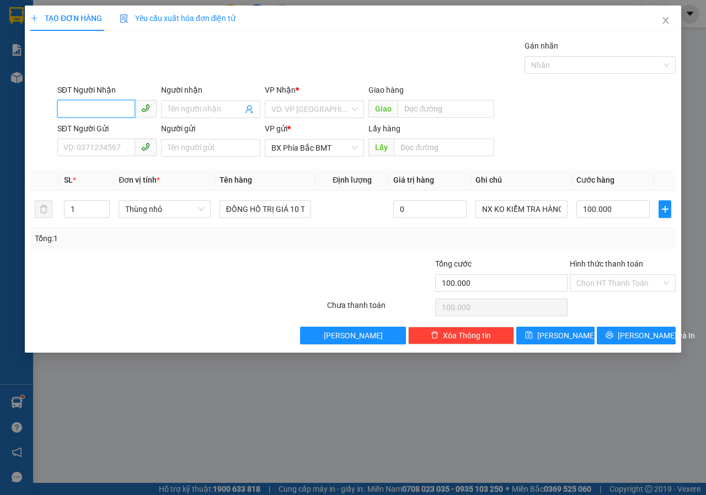
click at [122, 113] on input "SĐT Người Nhận" at bounding box center [96, 109] width 78 height 18
click at [414, 149] on input "text" at bounding box center [444, 147] width 100 height 18
click at [356, 110] on div "VD: VP [GEOGRAPHIC_DATA]" at bounding box center [314, 109] width 99 height 18
type input "BMT"
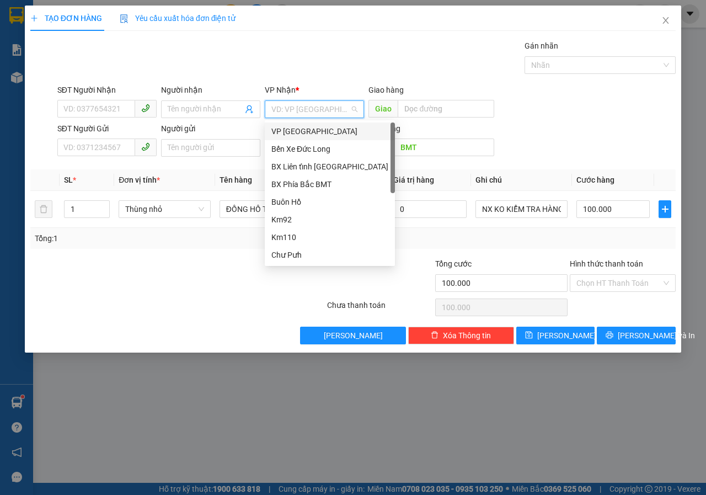
click at [326, 132] on div "VP [GEOGRAPHIC_DATA]" at bounding box center [329, 131] width 117 height 12
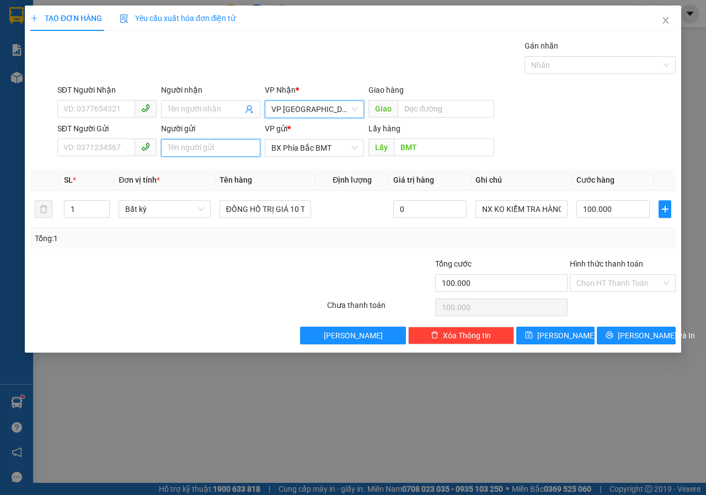
click at [172, 152] on input "Người gửi" at bounding box center [210, 148] width 99 height 18
type input "D"
type input "[PERSON_NAME] DẠ// 01 HOÀNG DIỆU// CCCD 067300004166"
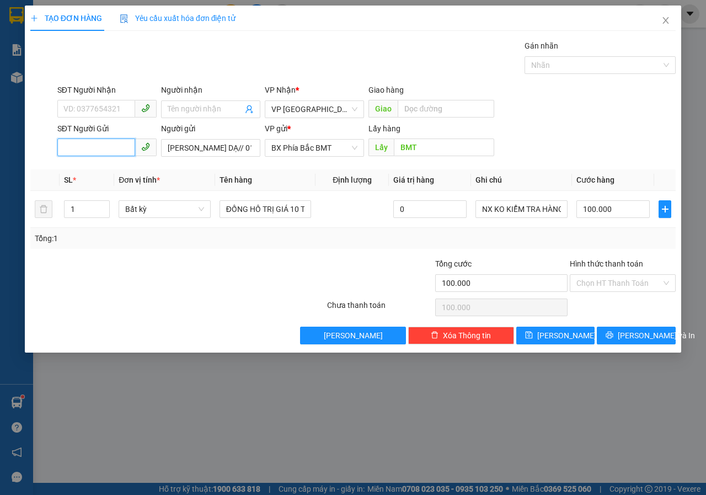
click at [103, 154] on input "SĐT Người Gửi" at bounding box center [96, 147] width 78 height 18
type input "0334901015"
click at [115, 115] on input "SĐT Người Nhận" at bounding box center [96, 109] width 78 height 18
type input "0963873848"
click at [177, 109] on input "Người nhận" at bounding box center [205, 109] width 75 height 12
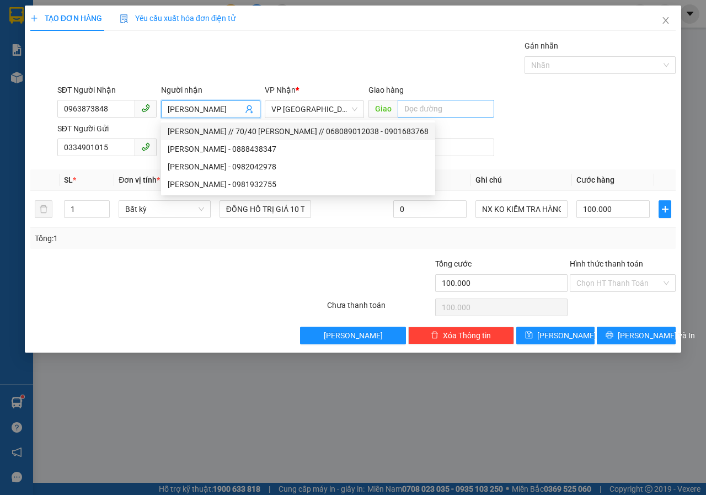
type input "[PERSON_NAME]"
click at [456, 108] on input "text" at bounding box center [446, 109] width 96 height 18
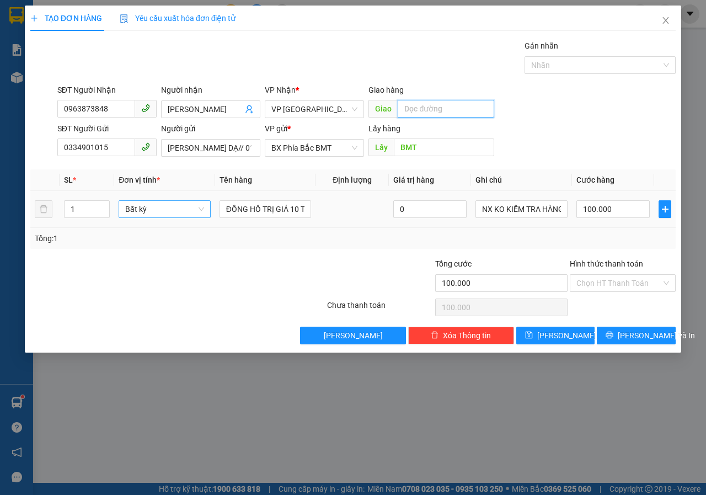
click at [202, 214] on span "Bất kỳ" at bounding box center [164, 209] width 79 height 17
type input "THÙNG"
click at [165, 248] on div "Thùng nhỏ" at bounding box center [164, 249] width 79 height 12
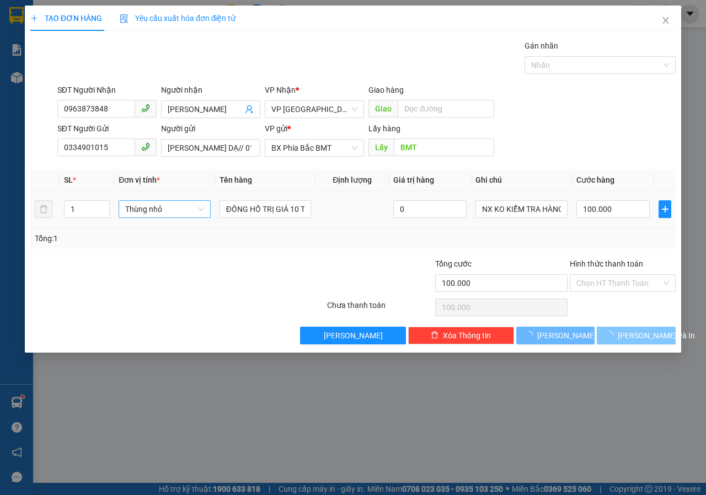
type input "0"
click at [627, 333] on span "[PERSON_NAME] và In" at bounding box center [656, 335] width 77 height 12
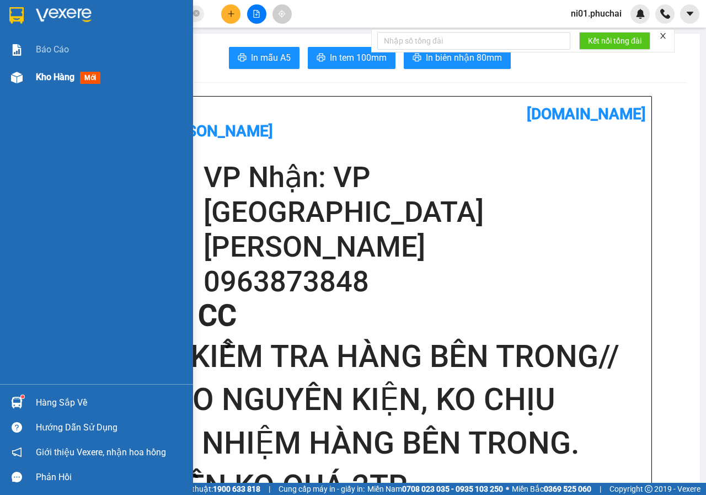
click at [18, 75] on img at bounding box center [17, 78] width 12 height 12
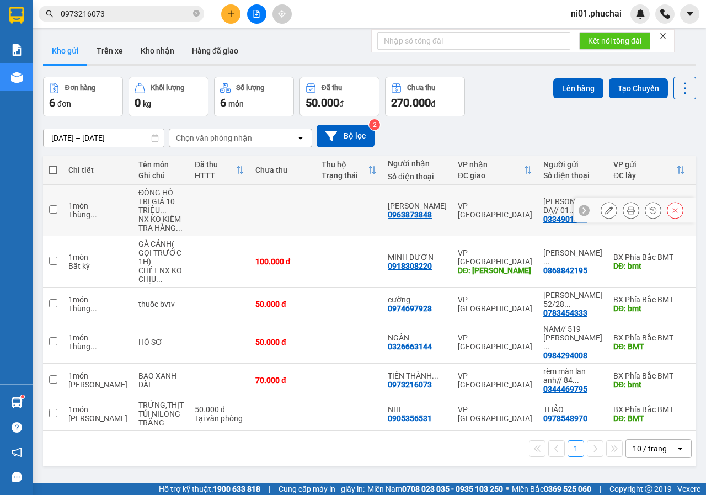
click at [605, 206] on icon at bounding box center [609, 210] width 8 height 8
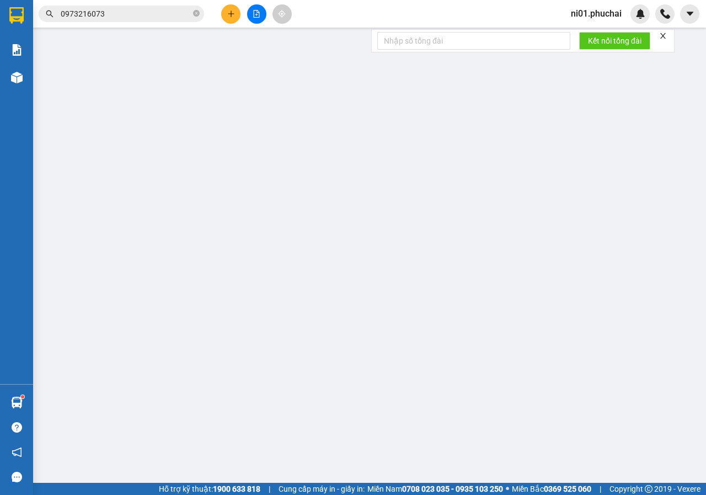
type input "0963873848"
type input "0334901015"
type input "BMT"
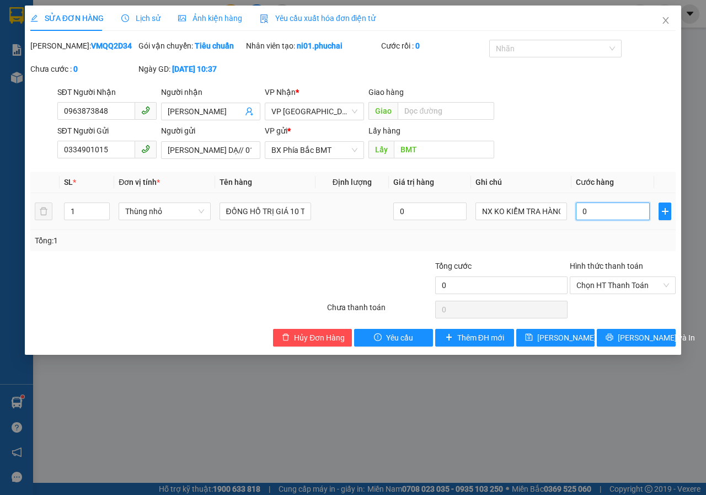
click at [601, 220] on input "0" at bounding box center [613, 211] width 74 height 18
type input "1"
type input "10"
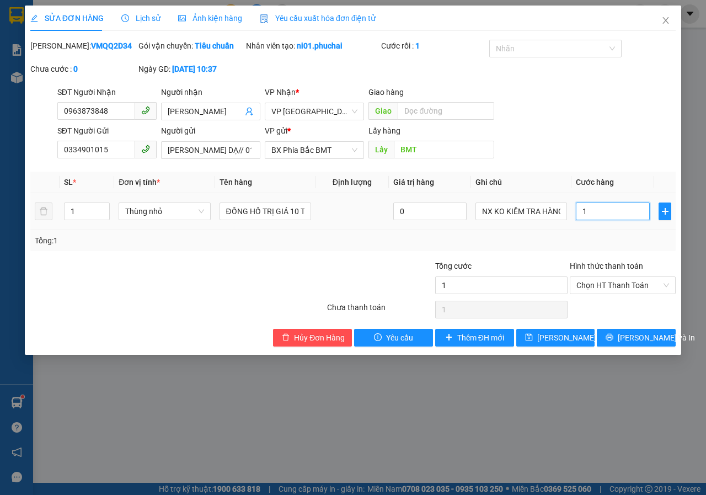
type input "10"
type input "100"
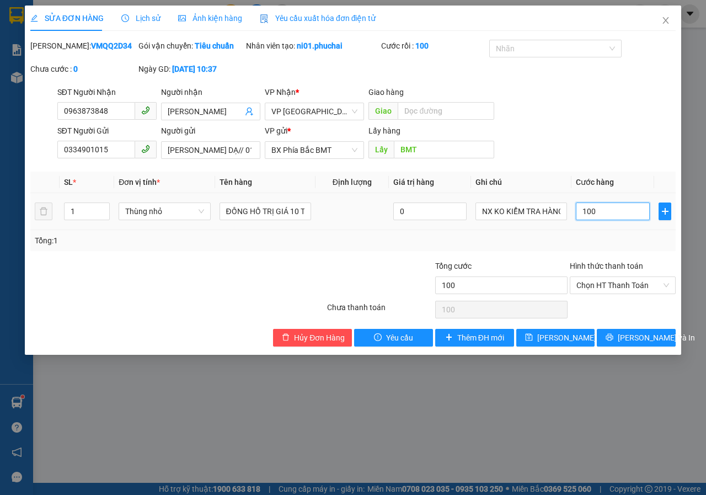
type input "1.000"
type input "10.000"
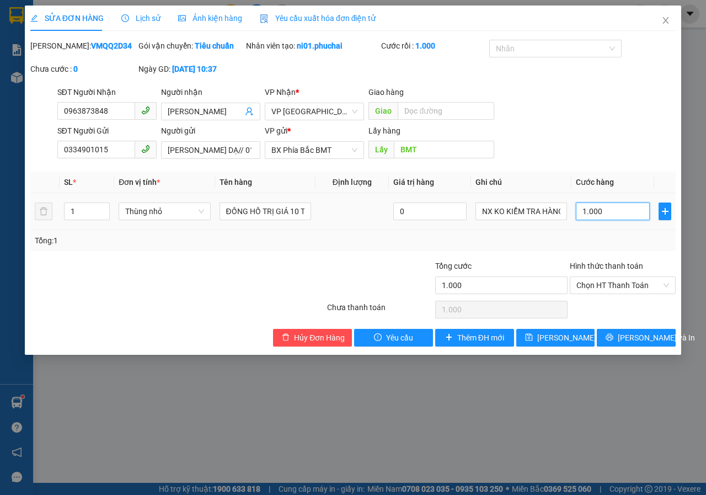
type input "10.000"
type input "100.000"
click at [631, 344] on span "[PERSON_NAME] và In" at bounding box center [656, 337] width 77 height 12
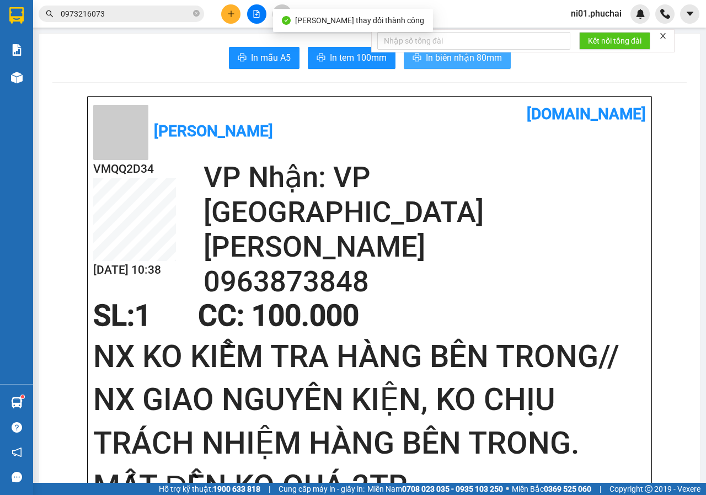
click at [435, 61] on span "In biên nhận 80mm" at bounding box center [464, 58] width 76 height 14
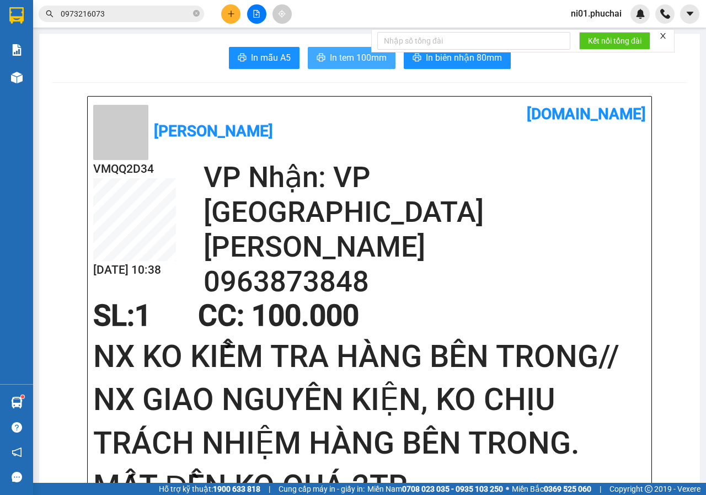
click at [347, 52] on span "In tem 100mm" at bounding box center [358, 58] width 57 height 14
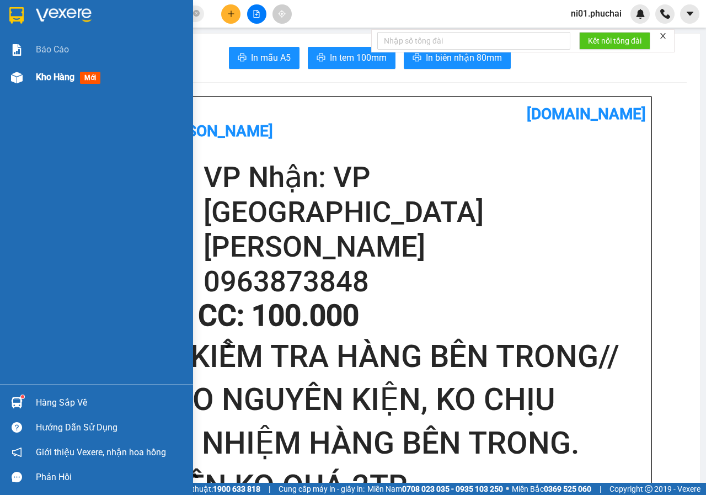
click at [19, 79] on img at bounding box center [17, 78] width 12 height 12
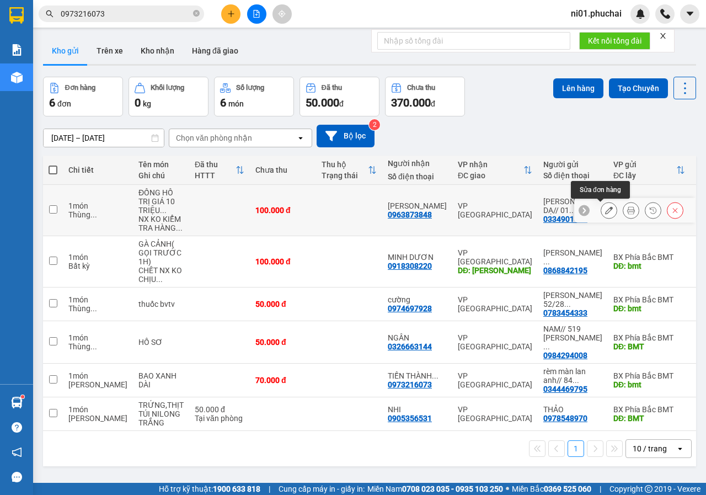
click at [605, 210] on icon at bounding box center [609, 210] width 8 height 8
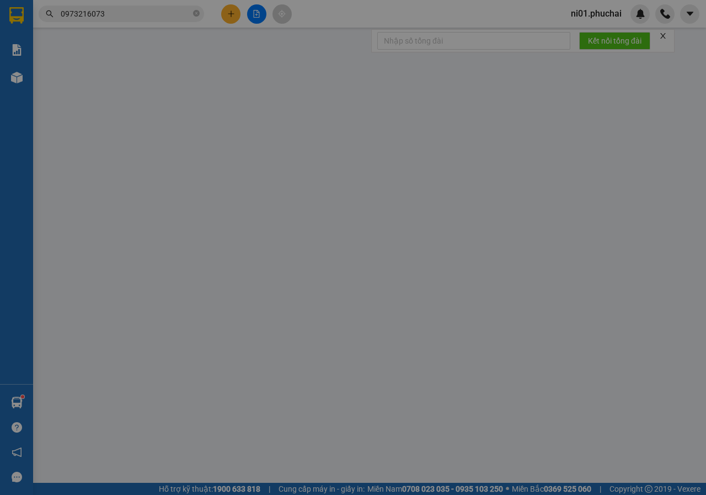
type input "0963873848"
type input "0334901015"
type input "BMT"
type input "100.000"
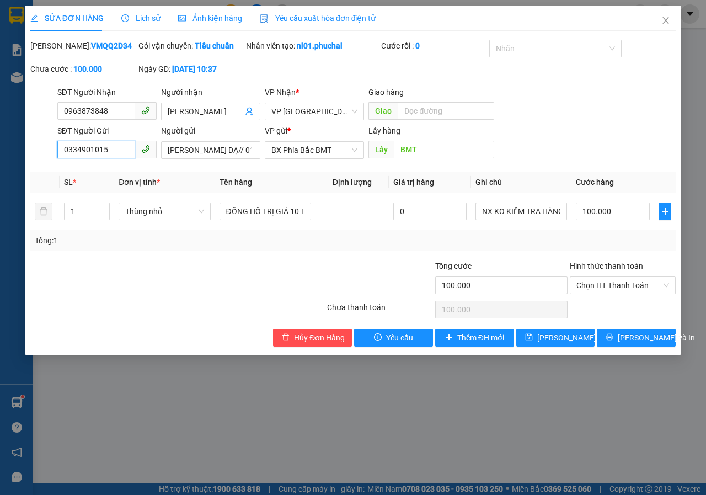
drag, startPoint x: 120, startPoint y: 165, endPoint x: 17, endPoint y: 166, distance: 102.6
click at [17, 166] on div "SỬA ĐƠN HÀNG Lịch sử Ảnh kiện hàng Yêu cầu xuất hóa đơn điện tử Total Paid Fee …" at bounding box center [353, 247] width 706 height 495
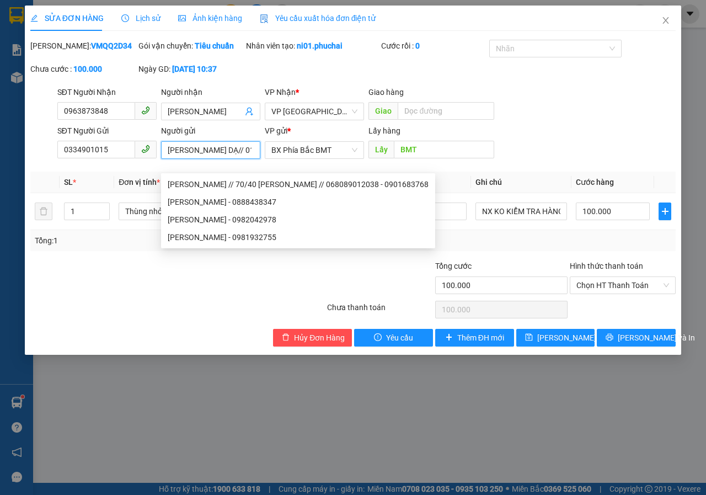
drag, startPoint x: 165, startPoint y: 159, endPoint x: 228, endPoint y: 168, distance: 62.9
click at [228, 159] on input "[PERSON_NAME] DẠ// 01 HOÀNG DIỆU// CCCD 067300004166" at bounding box center [210, 150] width 99 height 18
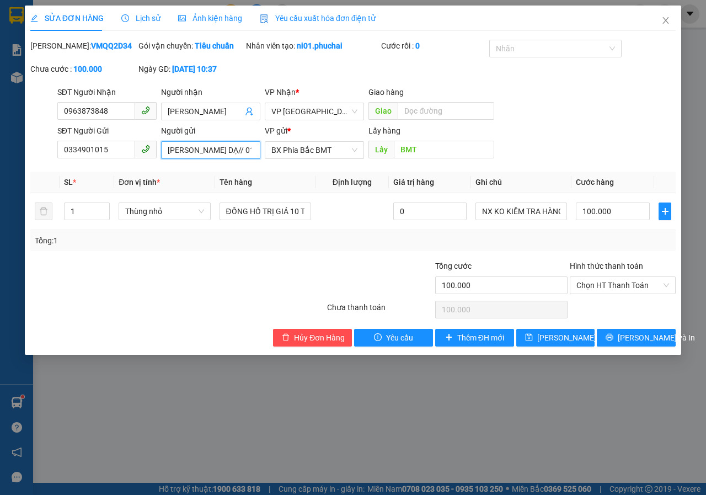
click at [232, 159] on input "[PERSON_NAME] DẠ// 01 HOÀNG DIỆU// CCCD 067300004166" at bounding box center [210, 150] width 99 height 18
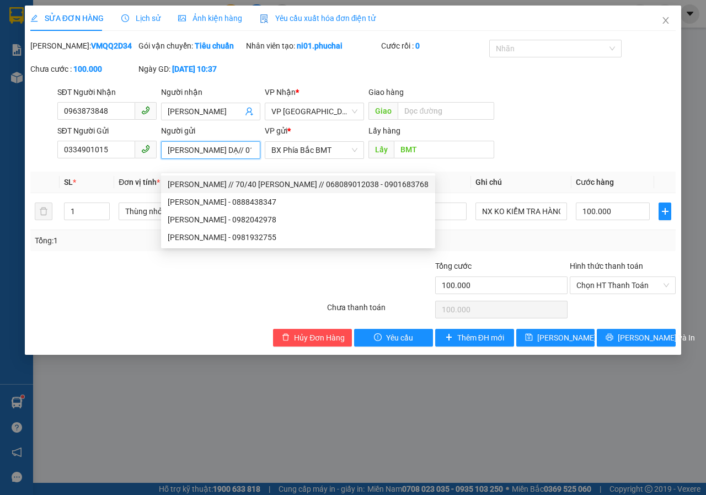
drag, startPoint x: 217, startPoint y: 161, endPoint x: 264, endPoint y: 162, distance: 46.9
click at [264, 162] on div "SĐT Người Gửi 0334901015 Người gửi [PERSON_NAME] DẠ// 01 HOÀNG DIỆU// CCCD 0673…" at bounding box center [366, 144] width 623 height 39
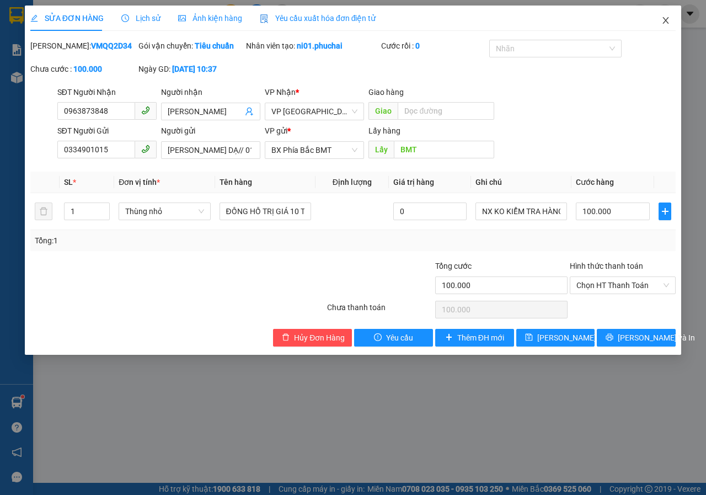
click at [672, 16] on span "Close" at bounding box center [665, 21] width 31 height 31
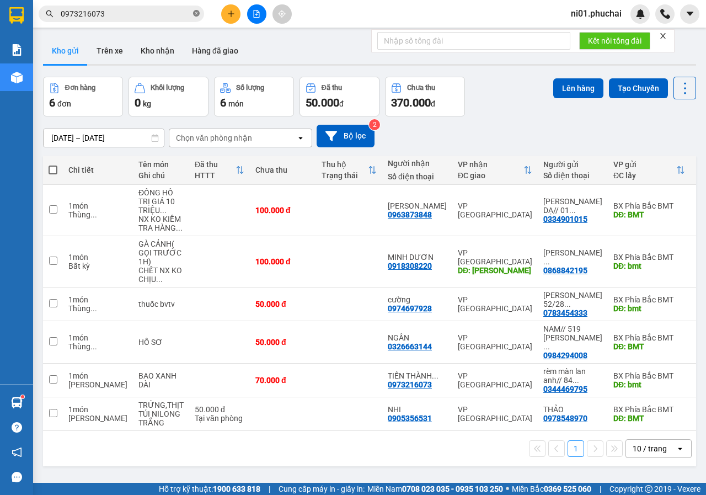
click at [195, 18] on span at bounding box center [196, 14] width 7 height 10
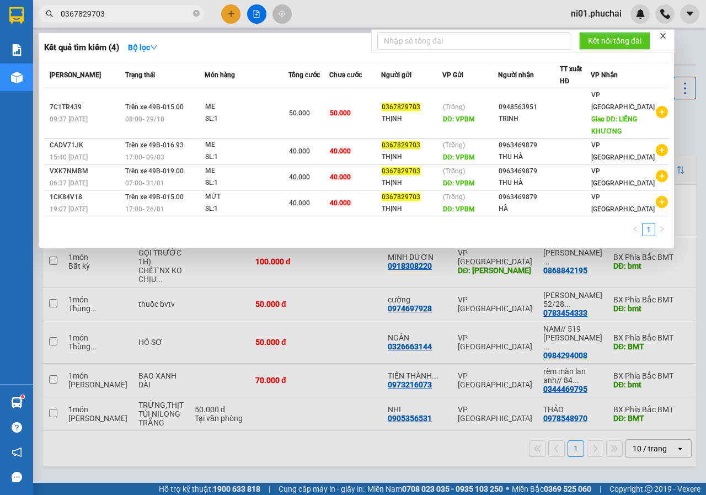
type input "0367829703"
click at [233, 16] on div at bounding box center [353, 247] width 706 height 495
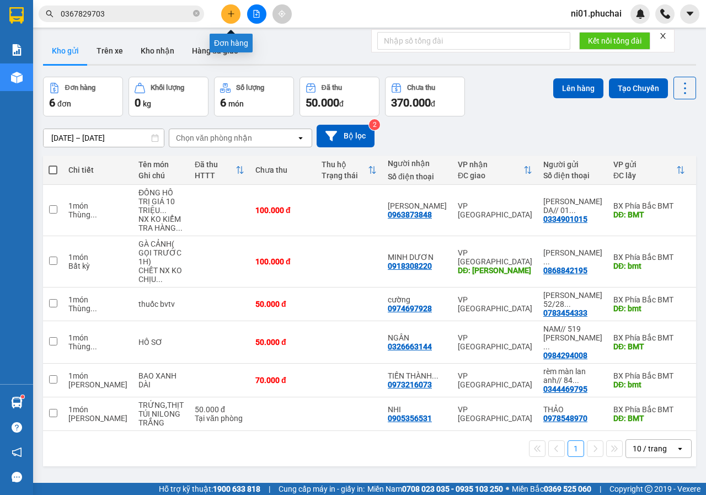
click at [224, 12] on button at bounding box center [230, 13] width 19 height 19
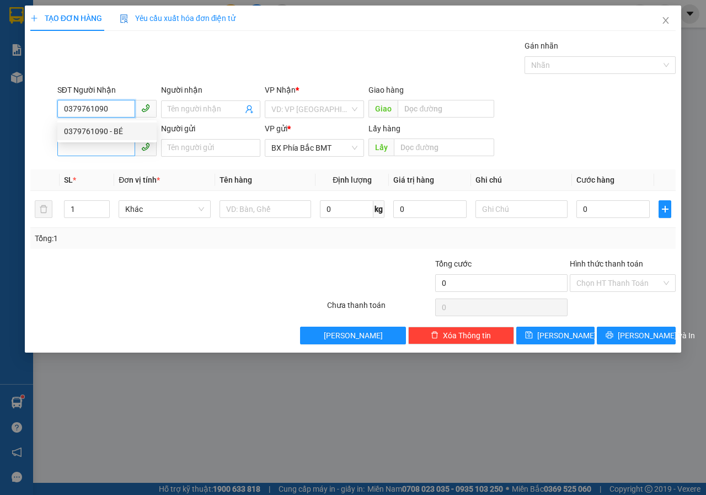
type input "0379761090"
click at [119, 146] on input "SĐT Người Gửi" at bounding box center [96, 147] width 78 height 18
type input "0367829703"
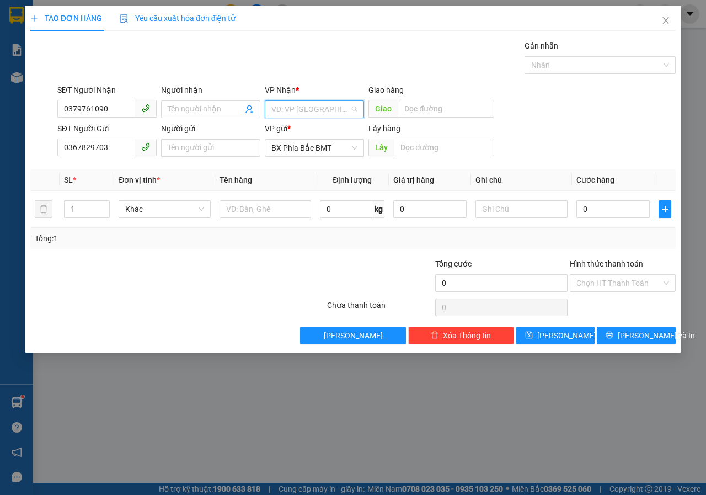
click at [302, 109] on input "search" at bounding box center [310, 109] width 78 height 17
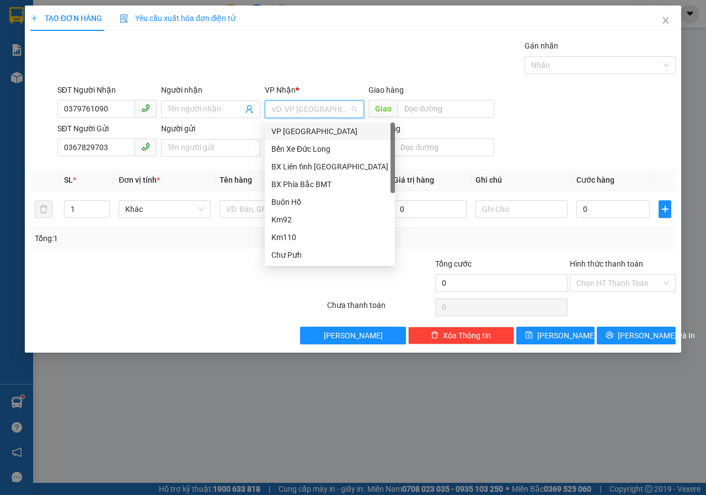
click at [302, 134] on div "VP [GEOGRAPHIC_DATA]" at bounding box center [329, 131] width 117 height 12
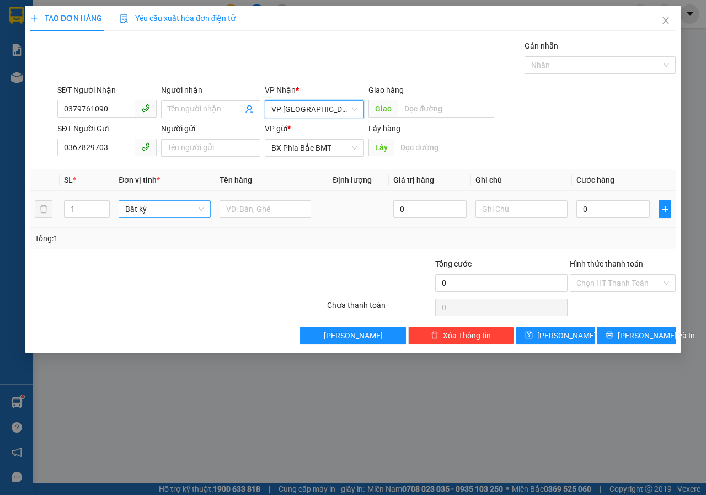
click at [199, 210] on span "Bất kỳ" at bounding box center [164, 209] width 79 height 17
type input "THU"
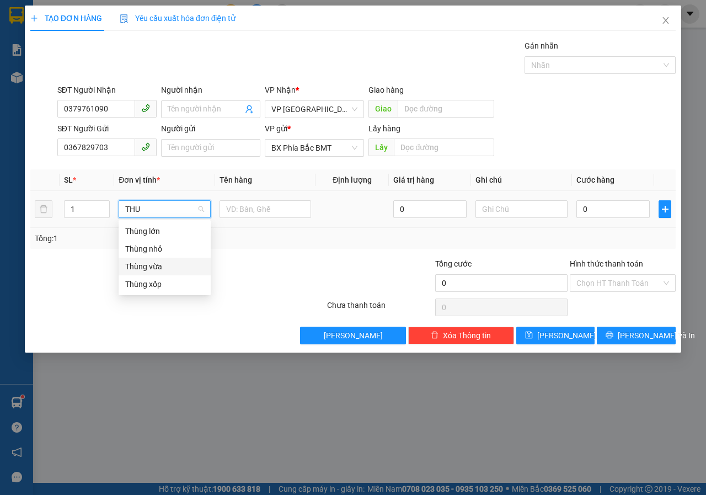
click at [160, 264] on div "Thùng vừa" at bounding box center [164, 266] width 79 height 12
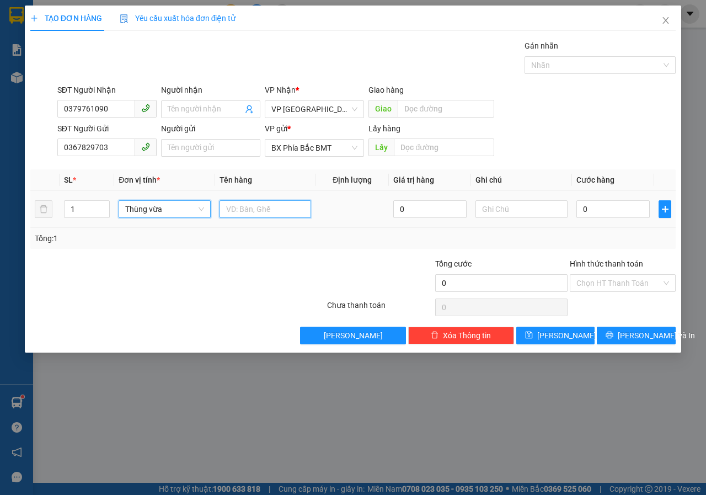
click at [290, 213] on input "text" at bounding box center [266, 209] width 92 height 18
type input "T"
click at [486, 208] on input "text" at bounding box center [521, 209] width 92 height 18
type input "XE DV CHỞ RA"
click at [593, 211] on input "0" at bounding box center [612, 209] width 73 height 18
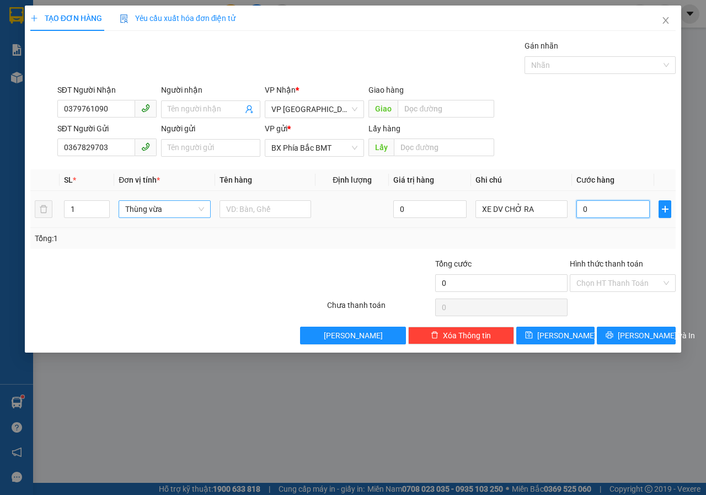
type input "6"
type input "60"
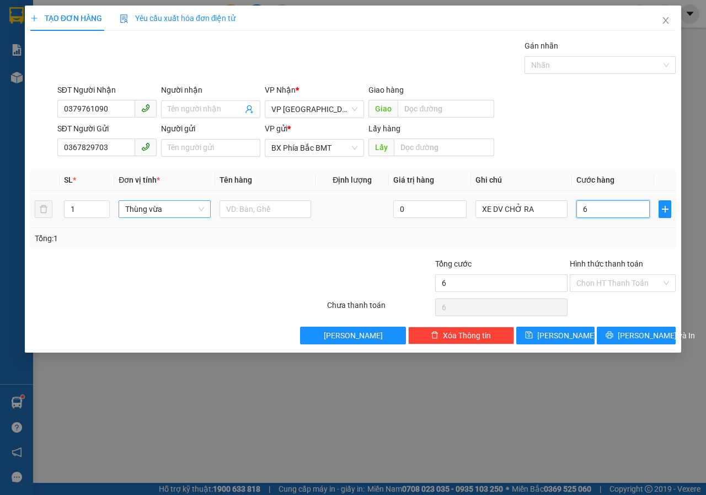
type input "60"
type input "600"
type input "6.000"
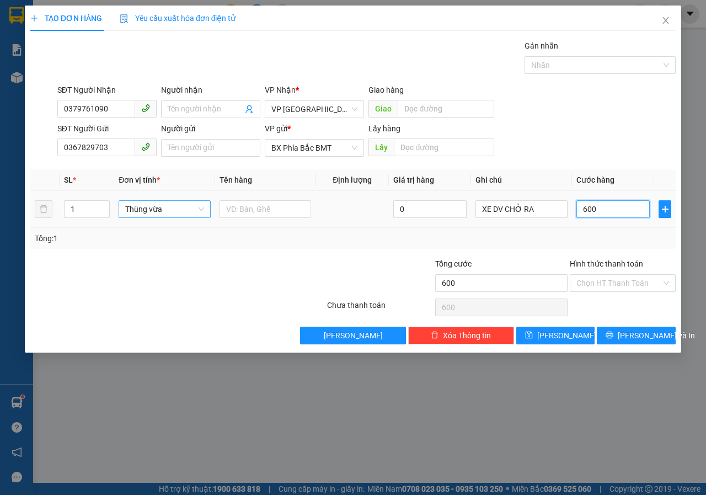
type input "6.000"
type input "60.000"
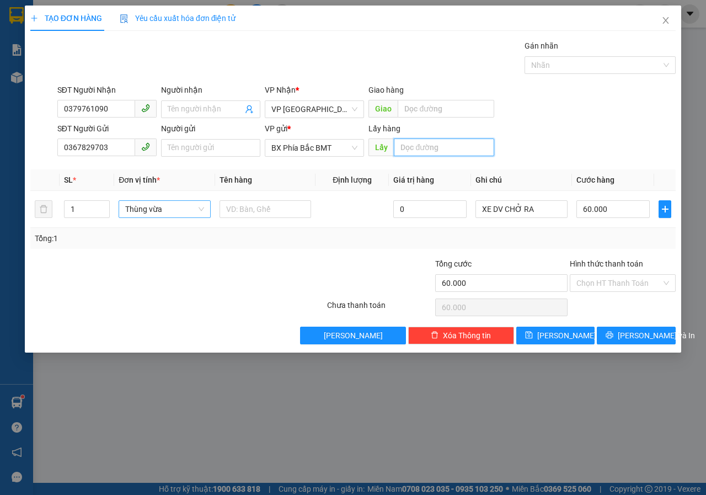
click at [428, 146] on input "text" at bounding box center [444, 147] width 100 height 18
click at [648, 339] on span "[PERSON_NAME] và In" at bounding box center [656, 335] width 77 height 12
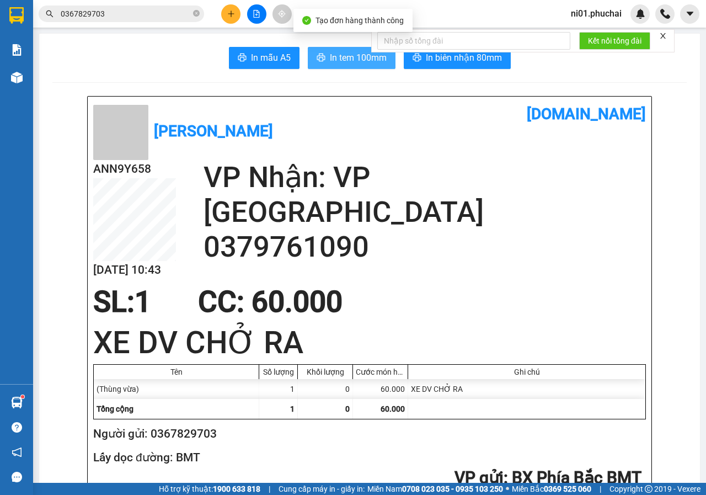
click at [330, 54] on span "In tem 100mm" at bounding box center [358, 58] width 57 height 14
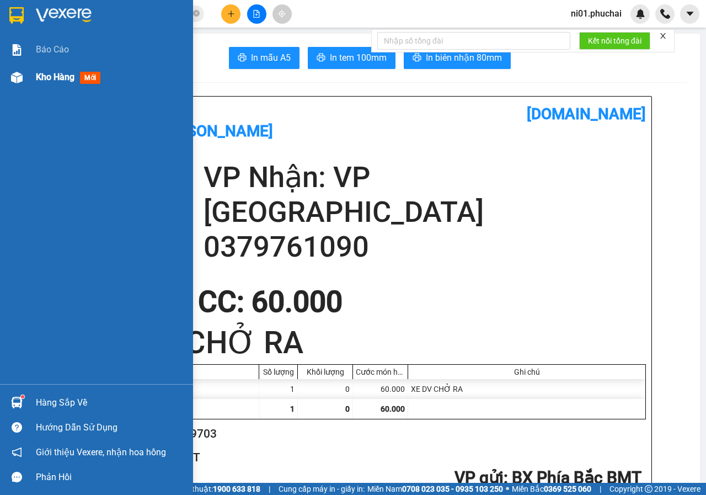
click at [25, 77] on div at bounding box center [16, 77] width 19 height 19
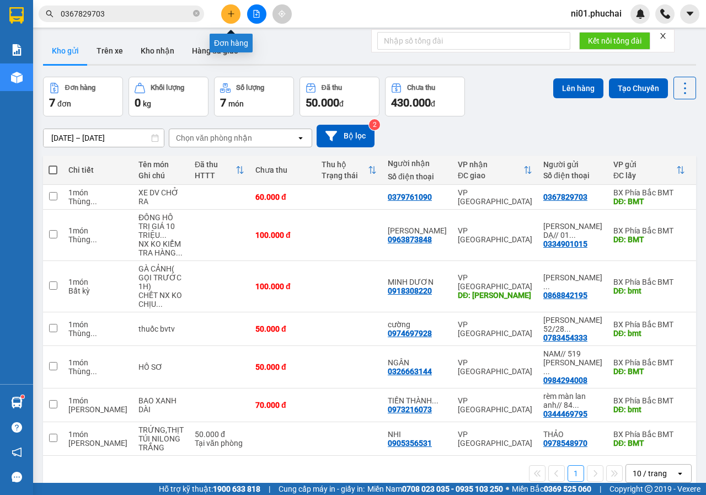
click at [236, 10] on button at bounding box center [230, 13] width 19 height 19
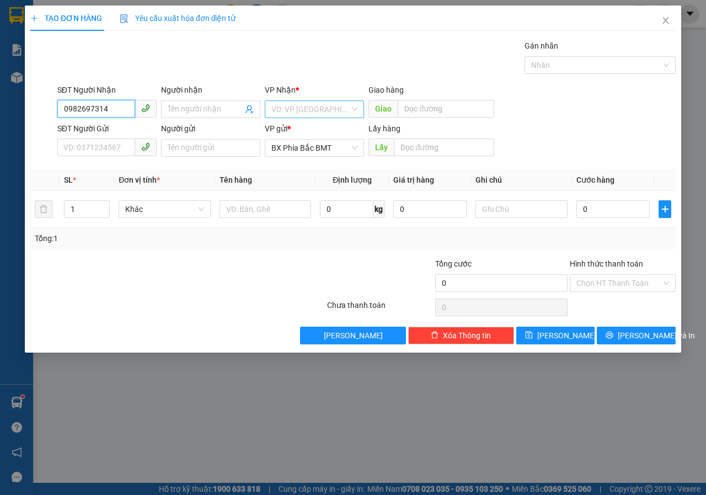
click at [352, 115] on div "VD: VP [GEOGRAPHIC_DATA]" at bounding box center [314, 109] width 99 height 18
type input "0982697314"
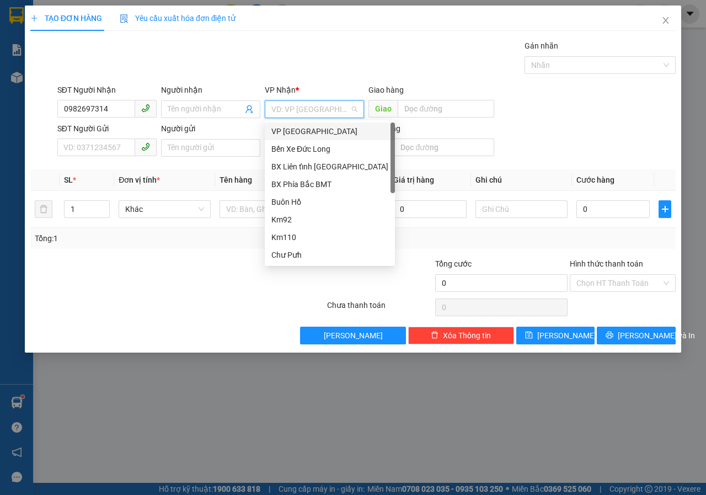
click at [317, 134] on div "VP [GEOGRAPHIC_DATA]" at bounding box center [329, 131] width 117 height 12
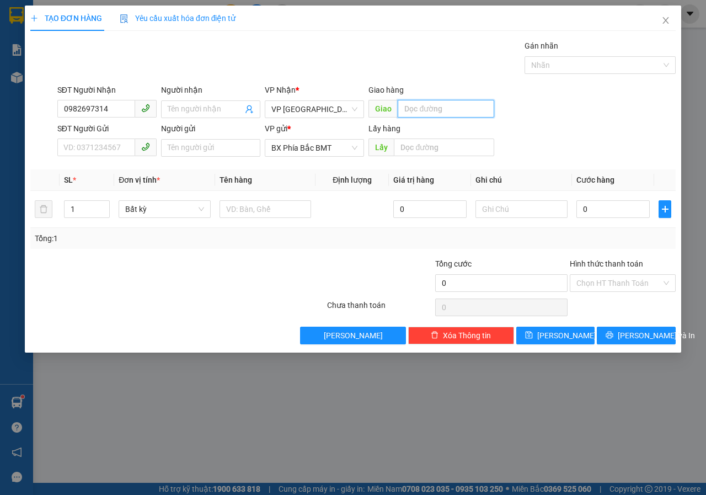
click at [422, 114] on input "text" at bounding box center [446, 109] width 96 height 18
type input "D"
click at [187, 211] on span "Bất kỳ" at bounding box center [164, 209] width 79 height 17
type input "ĐỊNH AN"
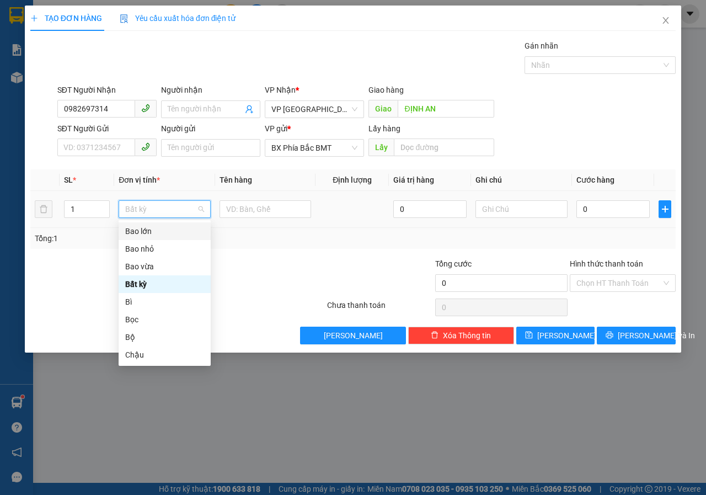
click at [150, 234] on div "Bao lớn" at bounding box center [164, 231] width 79 height 12
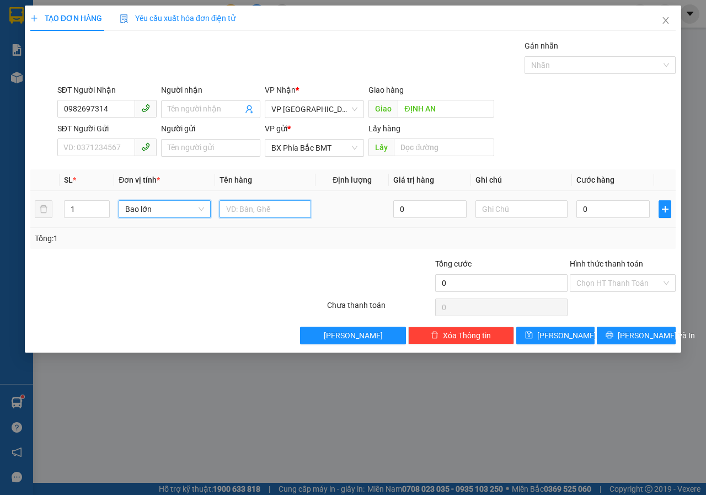
click at [249, 208] on input "text" at bounding box center [266, 209] width 92 height 18
type input "H"
click at [249, 208] on input "1 BAO" at bounding box center [266, 209] width 92 height 18
type input "1 BAO LỚN HOA+ 2 BAO NHỎ DỪA KHÔ"
click at [77, 209] on input "1" at bounding box center [87, 209] width 45 height 17
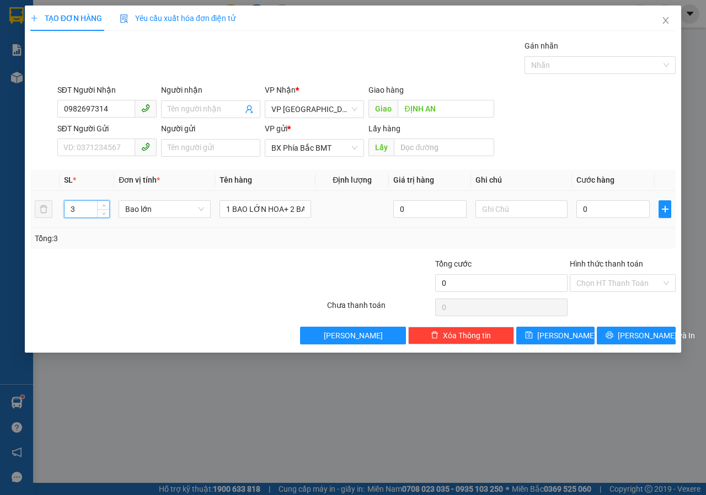
type input "3"
click at [525, 218] on div at bounding box center [521, 209] width 92 height 22
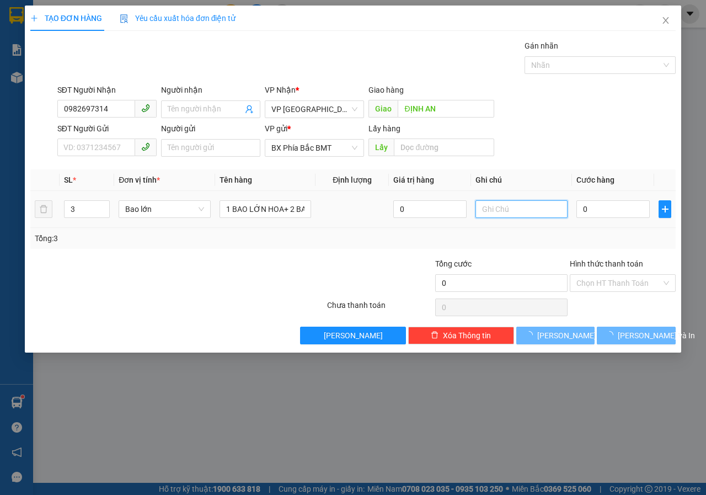
click at [522, 212] on input "text" at bounding box center [521, 209] width 92 height 18
type input "DV MANG RA"
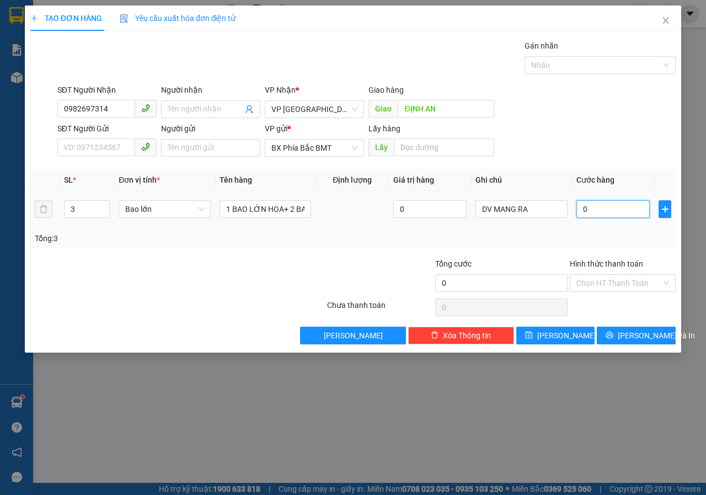
click at [595, 211] on input "0" at bounding box center [612, 209] width 73 height 18
click at [611, 331] on button "[PERSON_NAME] và In" at bounding box center [636, 336] width 79 height 18
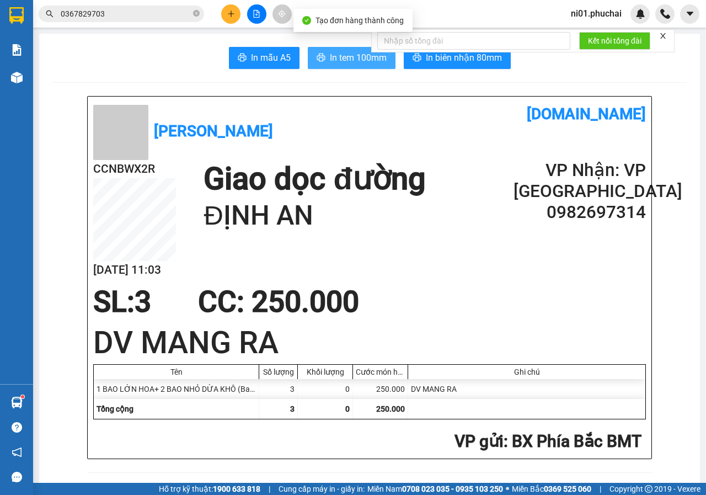
click at [364, 53] on span "In tem 100mm" at bounding box center [358, 58] width 57 height 14
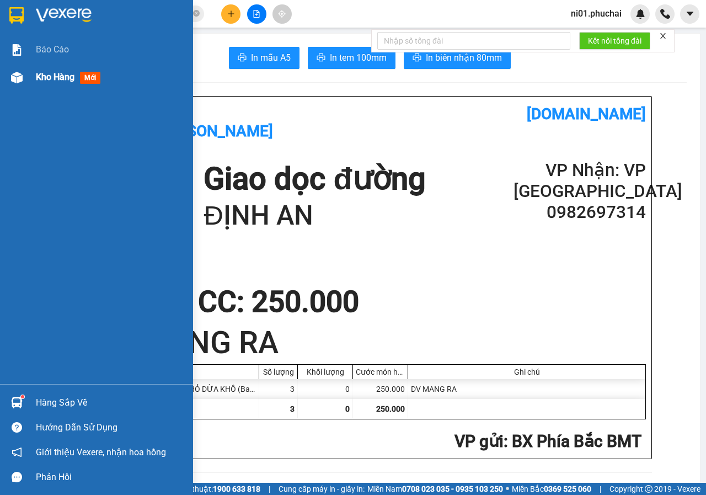
click at [14, 81] on img at bounding box center [17, 78] width 12 height 12
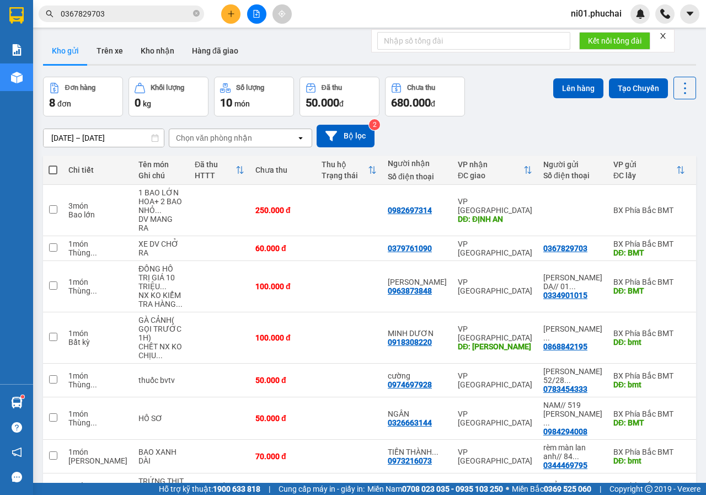
click at [53, 169] on span at bounding box center [53, 169] width 9 height 9
click at [53, 164] on input "checkbox" at bounding box center [53, 164] width 0 height 0
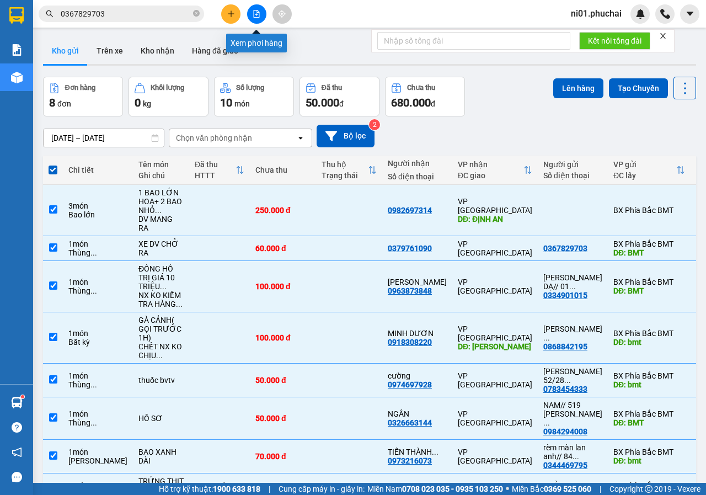
click at [254, 16] on icon "file-add" at bounding box center [257, 14] width 6 height 8
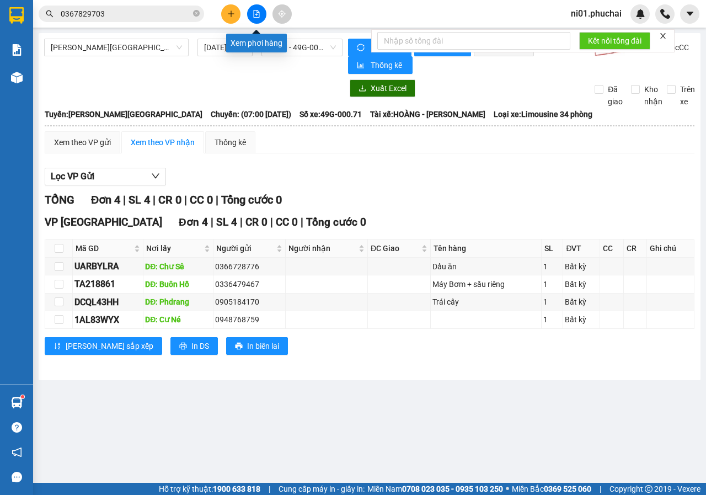
click at [253, 13] on icon "file-add" at bounding box center [257, 14] width 8 height 8
click at [291, 46] on span "07:00 - 49G-000.71" at bounding box center [301, 47] width 67 height 17
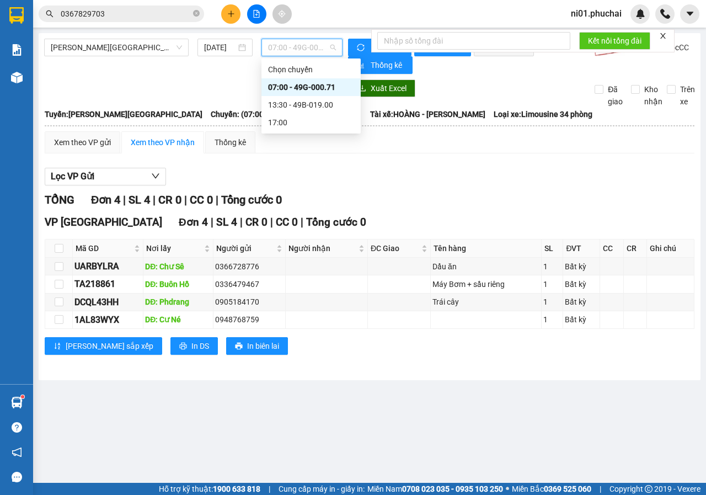
click at [290, 85] on div "07:00 - 49G-000.71" at bounding box center [311, 87] width 86 height 12
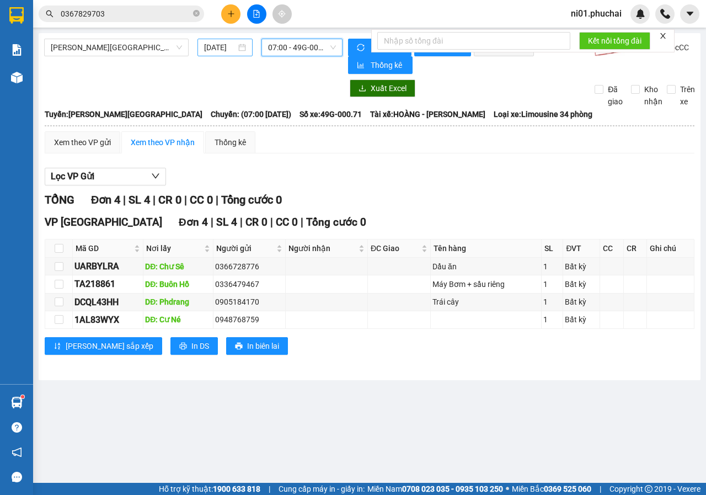
click at [232, 45] on input "[DATE]" at bounding box center [220, 47] width 32 height 12
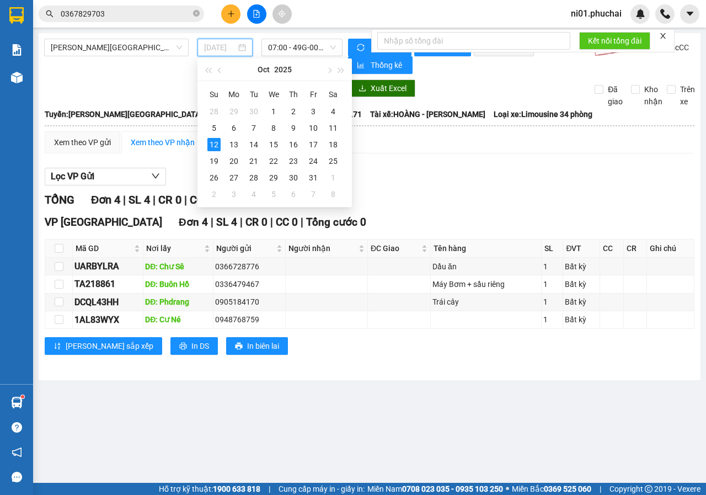
type input "[DATE]"
click at [179, 48] on span "[PERSON_NAME][GEOGRAPHIC_DATA]" at bounding box center [116, 47] width 131 height 17
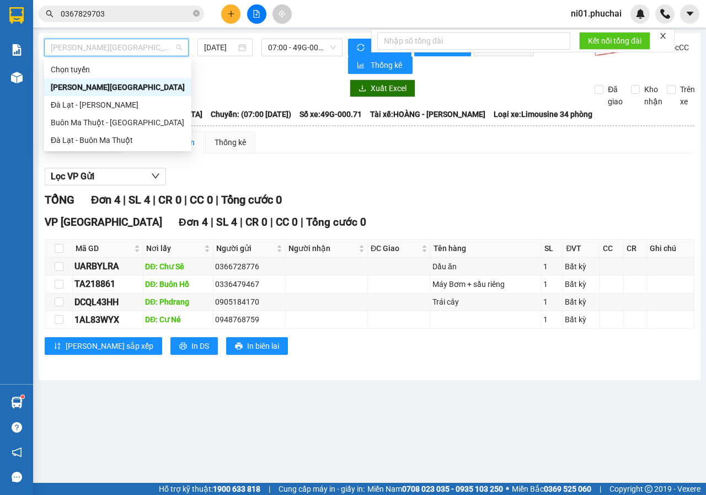
click at [138, 15] on input "0367829703" at bounding box center [126, 14] width 130 height 12
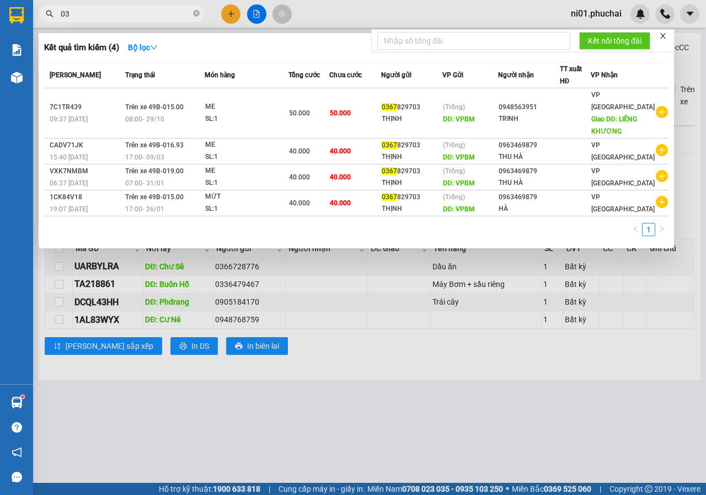
type input "0"
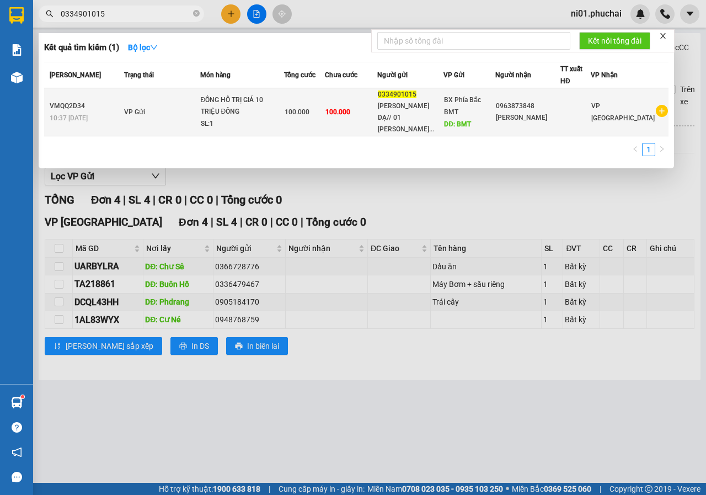
type input "0334901015"
click at [167, 110] on td "VP Gửi" at bounding box center [160, 112] width 78 height 48
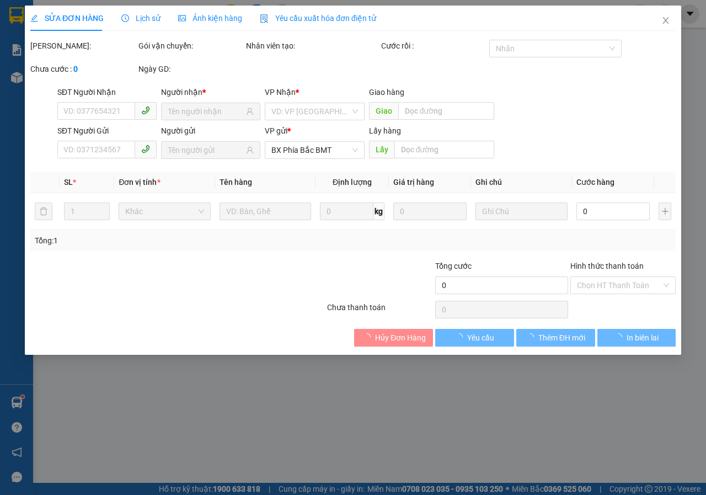
type input "0963873848"
type input "0334901015"
type input "BMT"
type input "100.000"
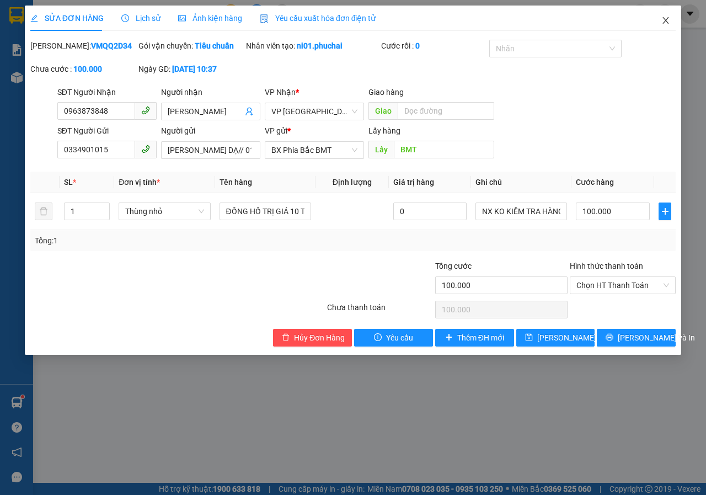
click at [671, 12] on span "Close" at bounding box center [665, 21] width 31 height 31
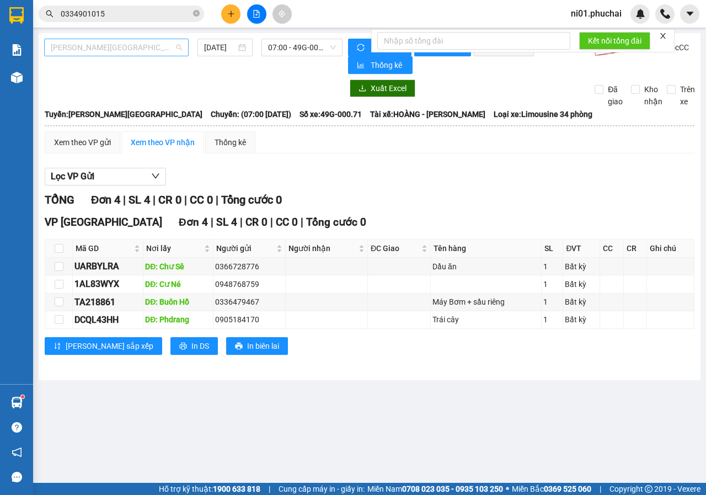
click at [131, 51] on span "[PERSON_NAME][GEOGRAPHIC_DATA]" at bounding box center [116, 47] width 131 height 17
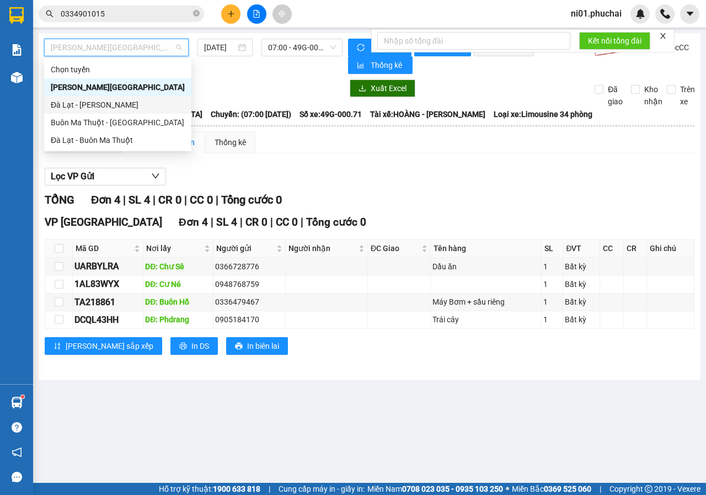
click at [93, 103] on div "Đà Lạt - [PERSON_NAME]" at bounding box center [118, 105] width 134 height 12
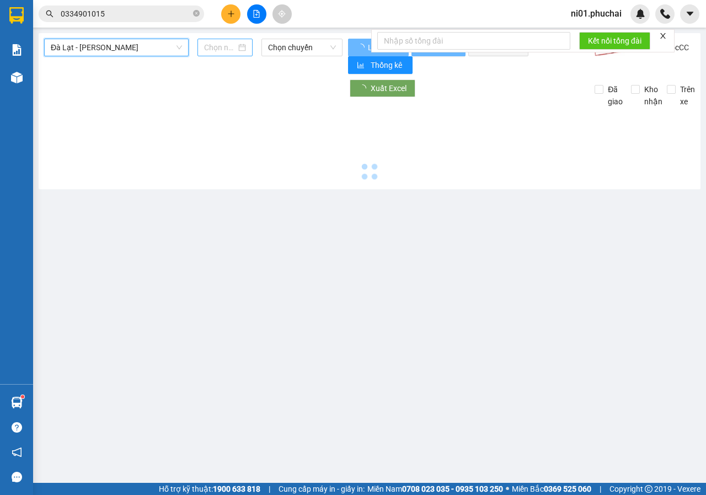
type input "[DATE]"
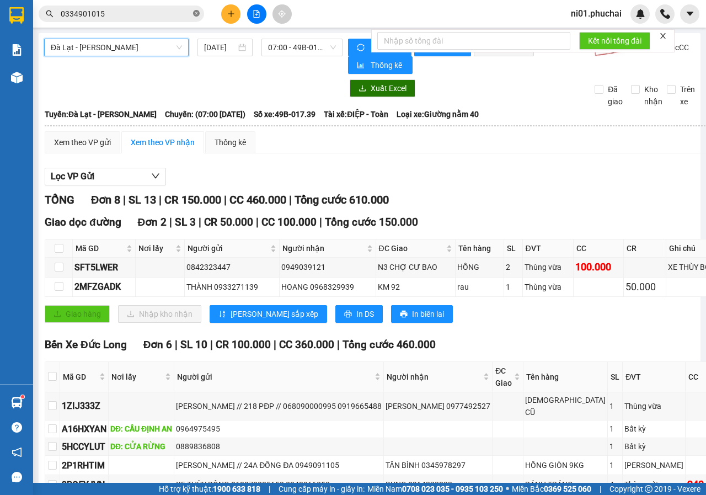
click at [195, 14] on icon "close-circle" at bounding box center [196, 13] width 7 height 7
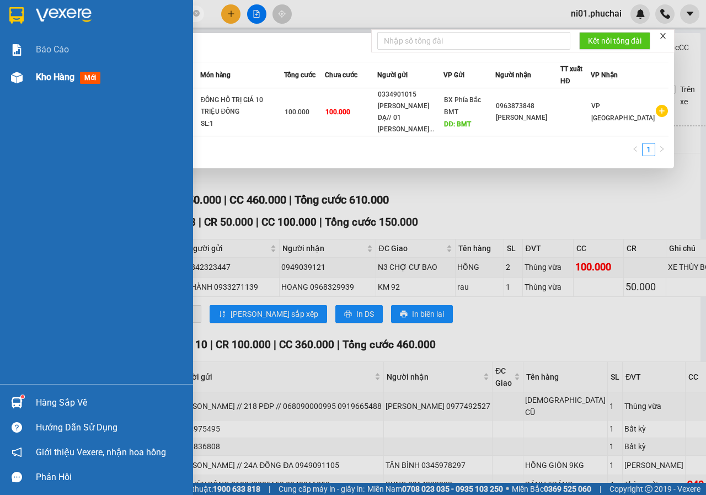
click at [24, 83] on div at bounding box center [16, 77] width 19 height 19
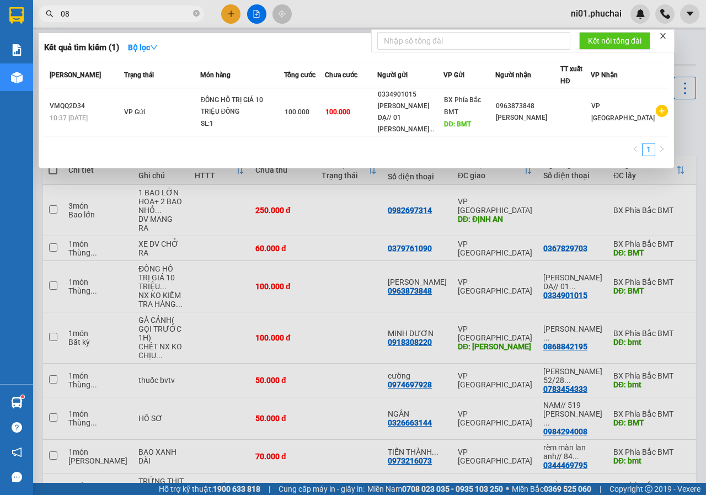
click at [665, 34] on icon "close" at bounding box center [663, 36] width 8 height 8
click at [196, 12] on icon "close-circle" at bounding box center [196, 13] width 7 height 7
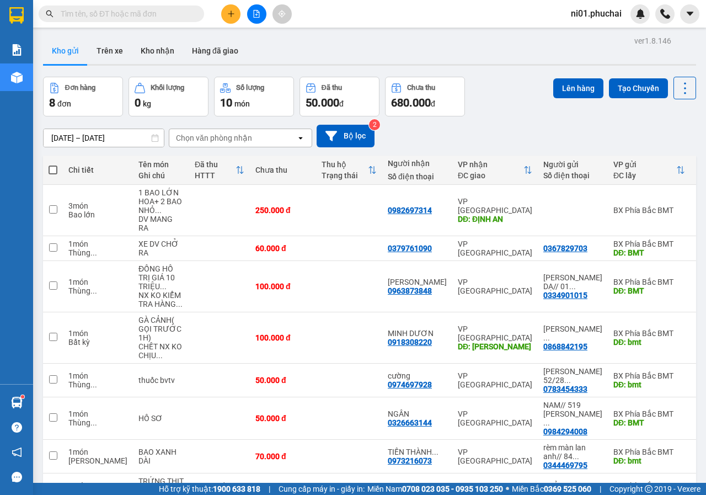
click at [49, 168] on span at bounding box center [53, 169] width 9 height 9
click at [53, 164] on input "checkbox" at bounding box center [53, 164] width 0 height 0
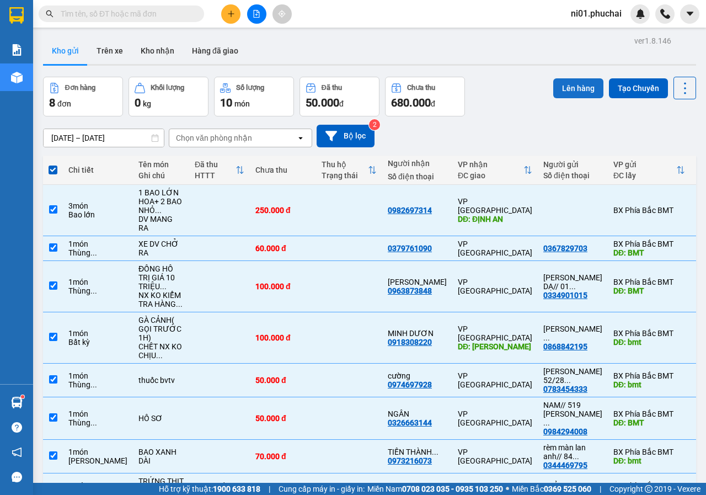
click at [574, 88] on button "Lên hàng" at bounding box center [578, 88] width 50 height 20
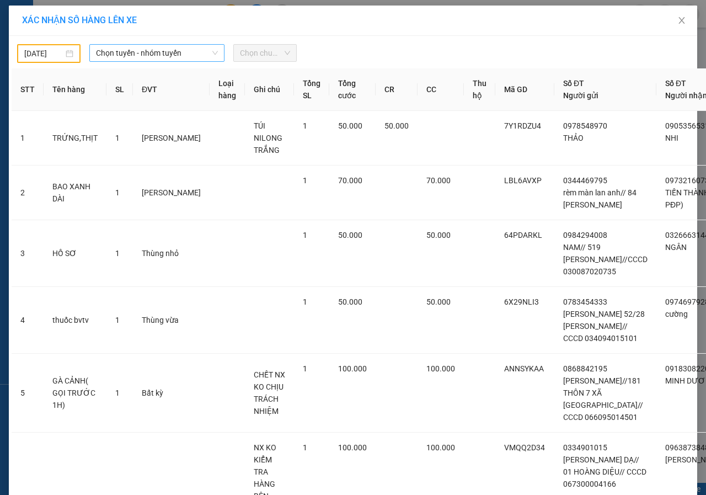
click at [203, 61] on div "Chọn tuyến - nhóm tuyến" at bounding box center [156, 53] width 135 height 18
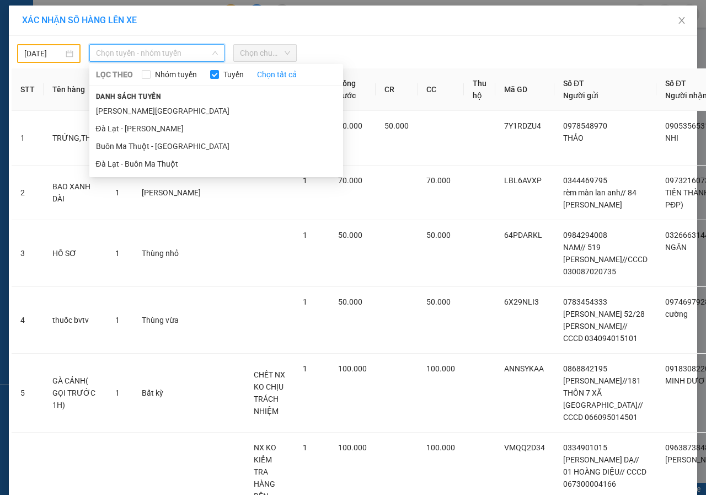
click at [46, 52] on input "[DATE]" at bounding box center [43, 53] width 39 height 12
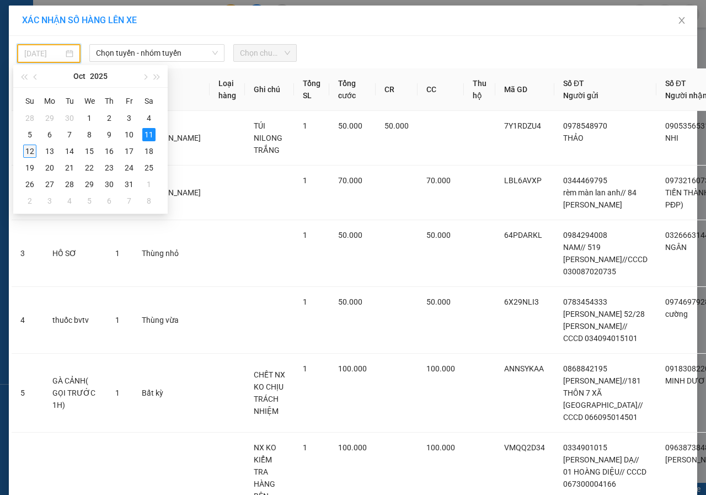
click at [31, 153] on div "12" at bounding box center [29, 151] width 13 height 13
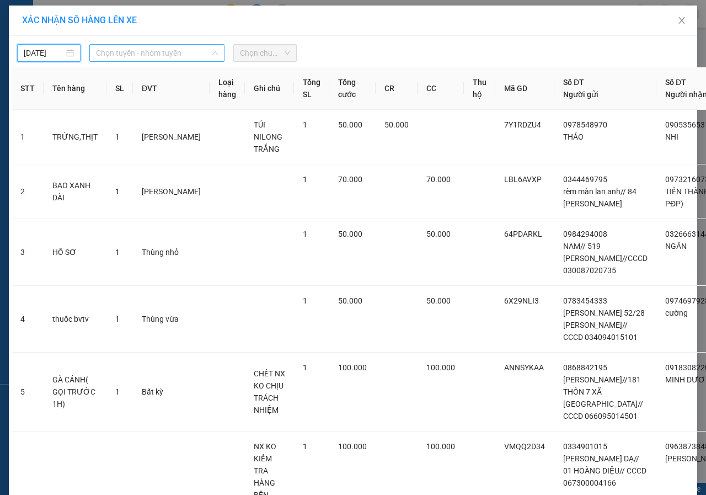
click at [144, 57] on span "Chọn tuyến - nhóm tuyến" at bounding box center [157, 53] width 122 height 17
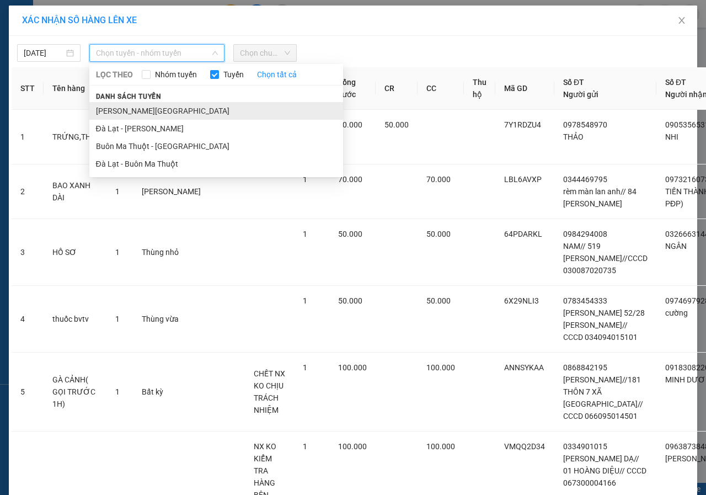
click at [120, 111] on li "[PERSON_NAME][GEOGRAPHIC_DATA]" at bounding box center [216, 111] width 254 height 18
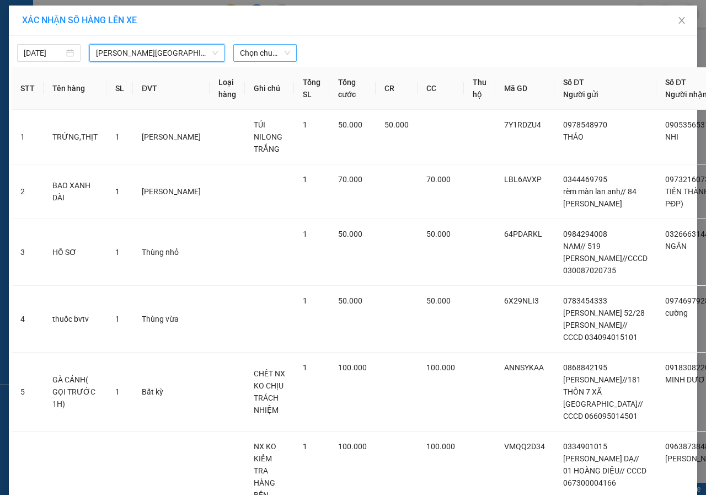
click at [264, 54] on span "Chọn chuyến" at bounding box center [265, 53] width 50 height 17
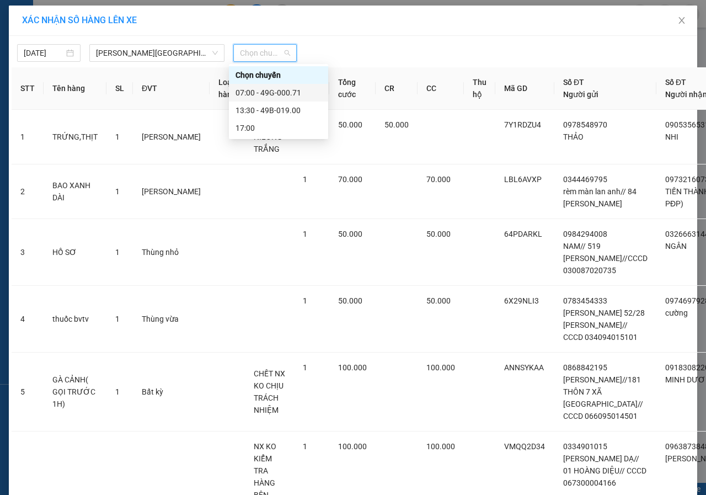
click at [258, 93] on div "07:00 - 49G-000.71" at bounding box center [279, 93] width 86 height 12
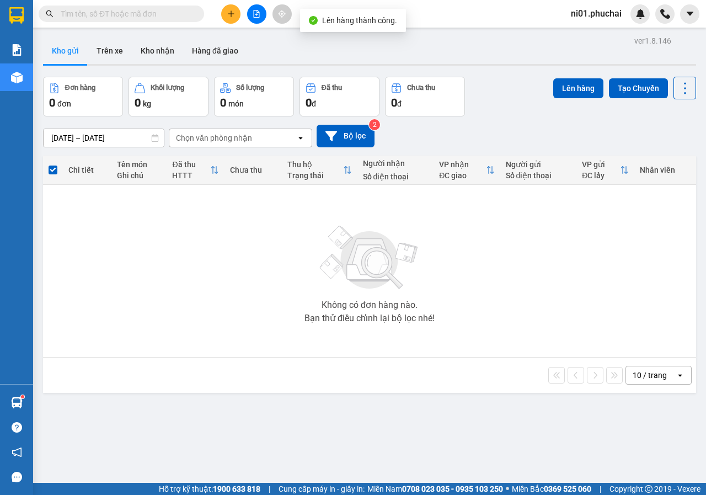
click at [256, 14] on icon "file-add" at bounding box center [257, 14] width 8 height 8
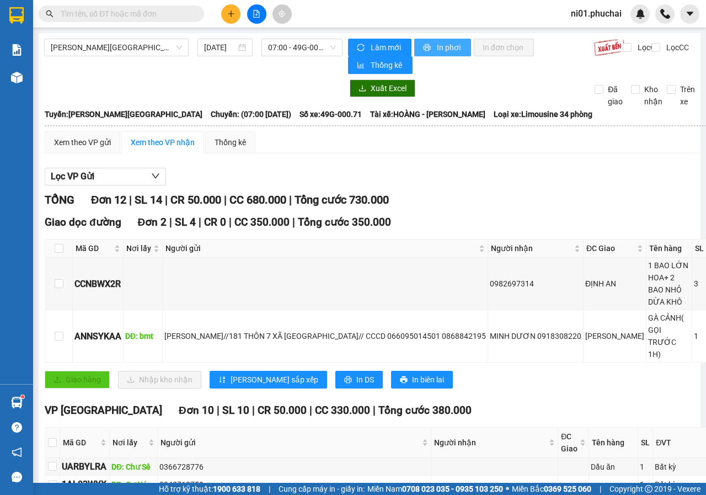
click at [437, 43] on span "In phơi" at bounding box center [449, 47] width 25 height 12
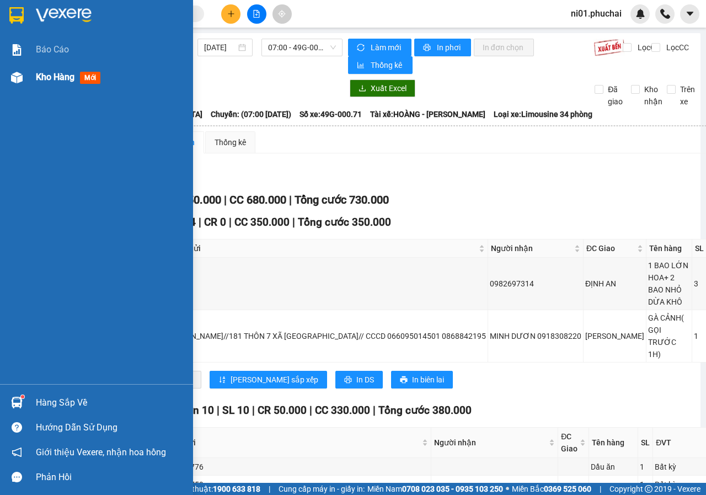
click at [24, 79] on div at bounding box center [16, 77] width 19 height 19
